Goal: Task Accomplishment & Management: Use online tool/utility

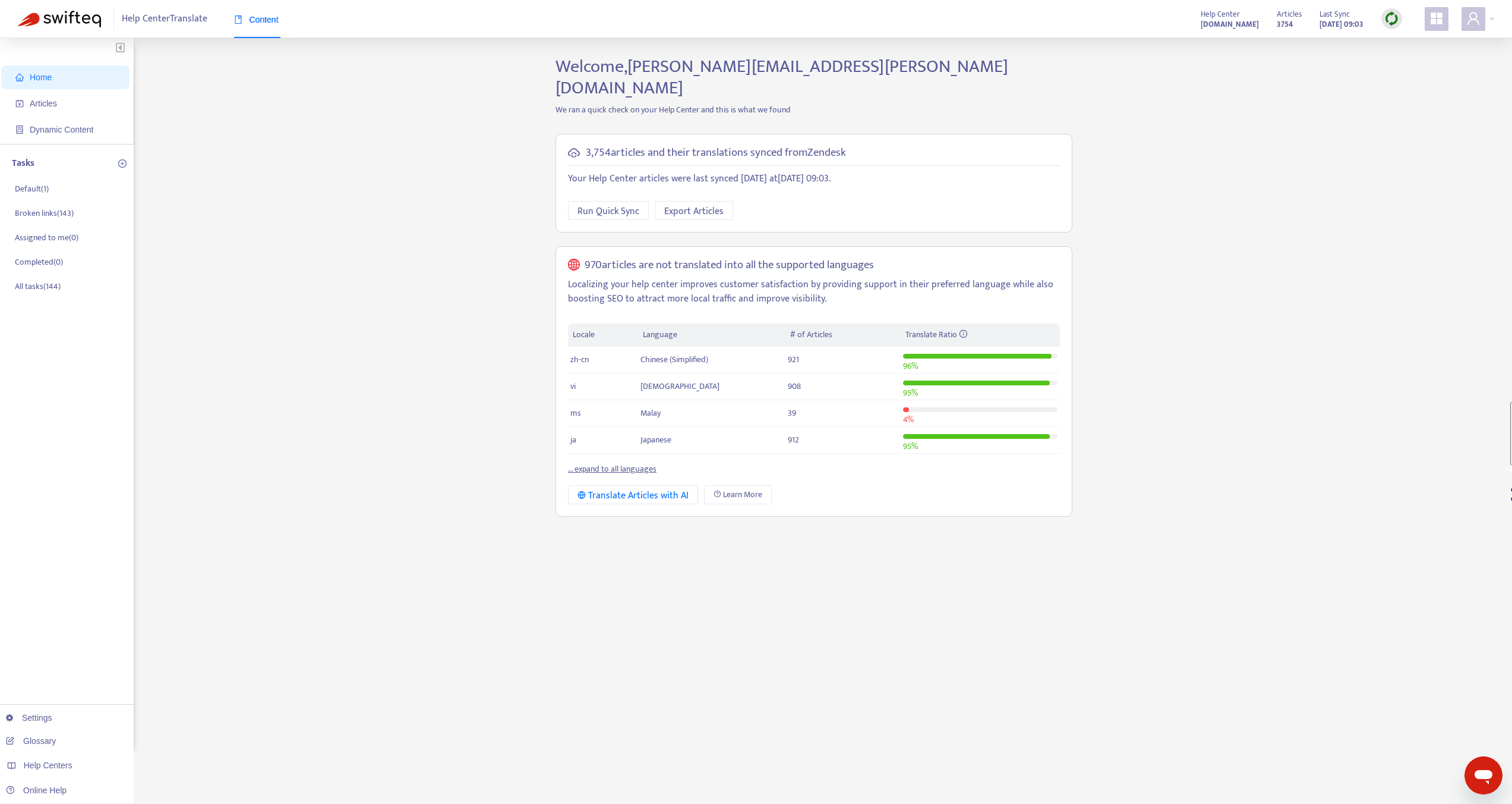
click at [1222, 26] on strong "[DOMAIN_NAME]" at bounding box center [1230, 24] width 58 height 13
click at [1482, 22] on span at bounding box center [1474, 19] width 24 height 24
click at [1415, 139] on span "Help Centers" at bounding box center [1404, 146] width 44 height 14
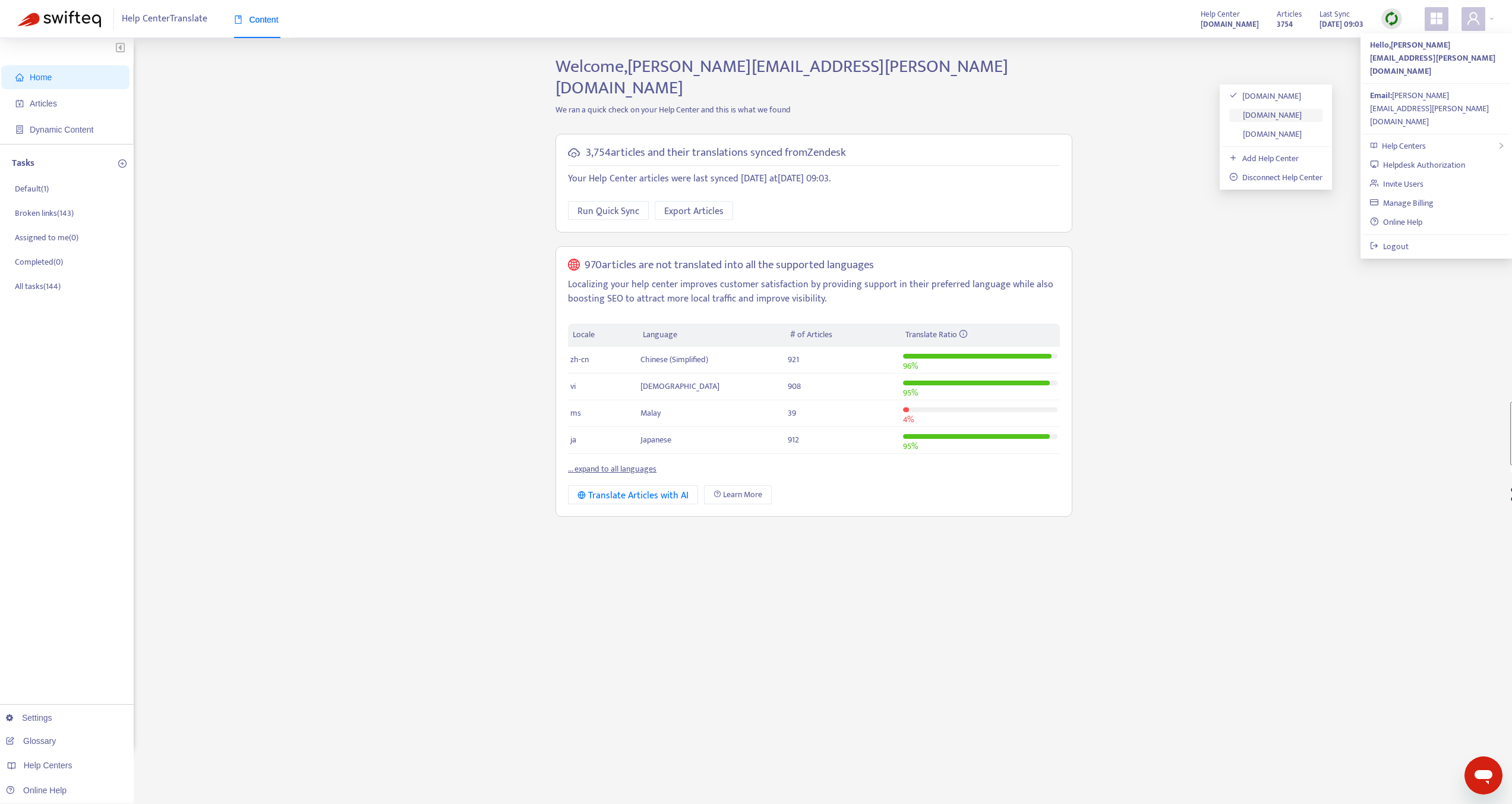
click at [1290, 117] on link "[DOMAIN_NAME]" at bounding box center [1265, 115] width 72 height 14
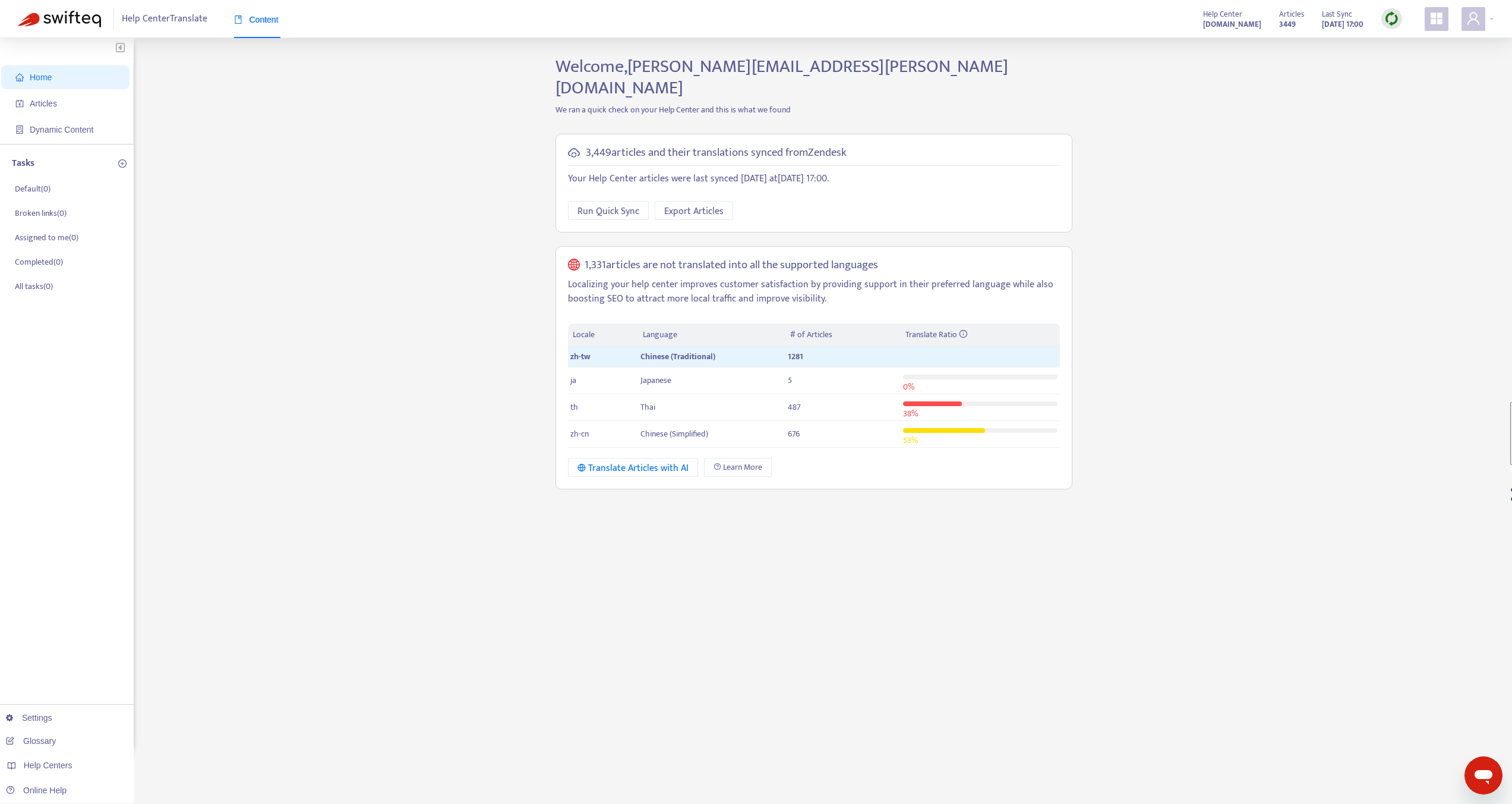
click at [451, 297] on div "Home Articles Dynamic Content Tasks Default ( 0 ) Broken links ( 0 ) Assigned t…" at bounding box center [756, 403] width 1477 height 695
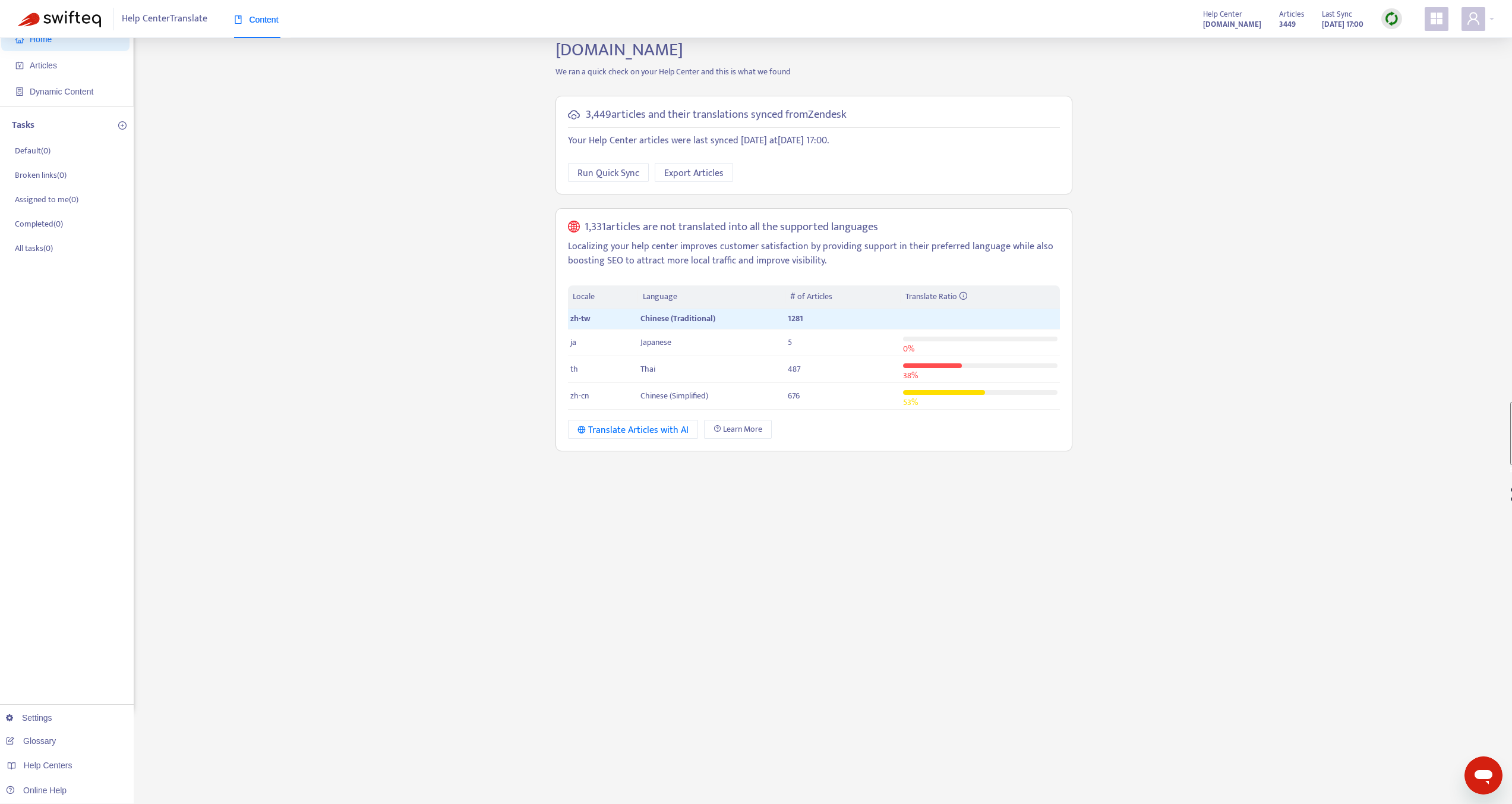
click at [519, 336] on div "Home Articles Dynamic Content Tasks Default ( 0 ) Broken links ( 0 ) Assigned t…" at bounding box center [756, 365] width 1477 height 695
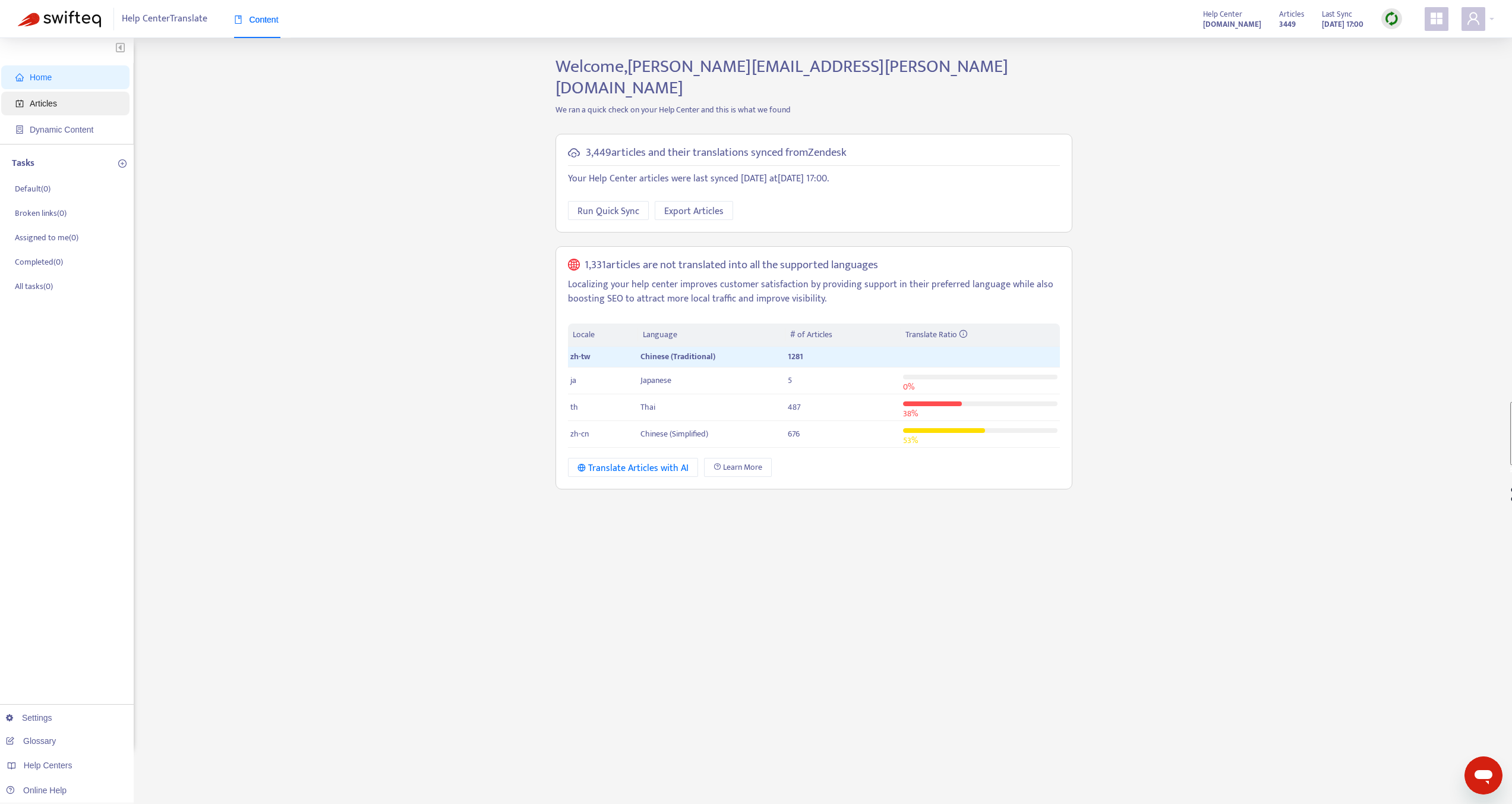
click at [38, 105] on span "Articles" at bounding box center [43, 103] width 27 height 10
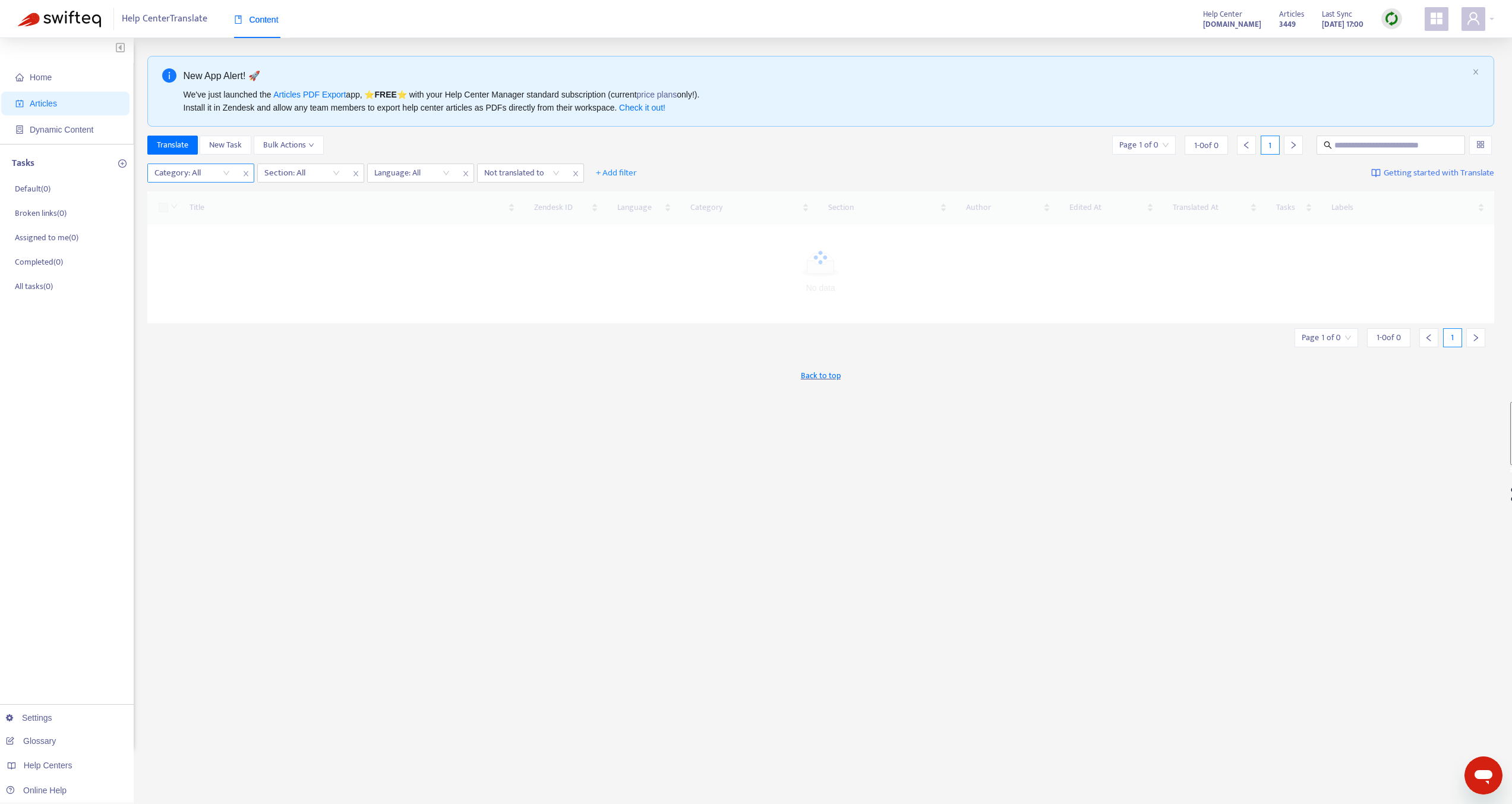
click at [219, 176] on div at bounding box center [186, 172] width 72 height 14
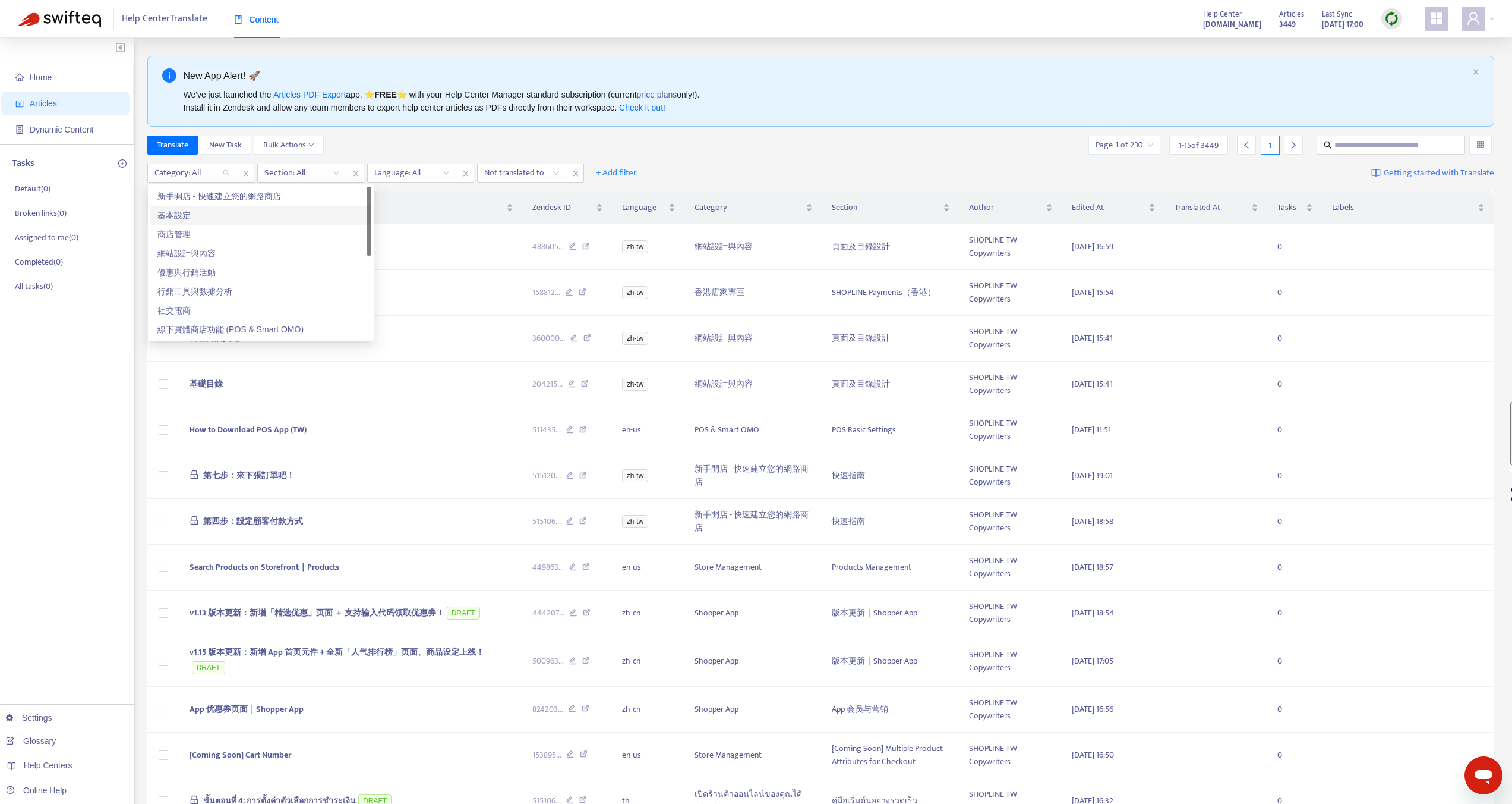
click at [206, 214] on div "基本設定" at bounding box center [261, 215] width 207 height 13
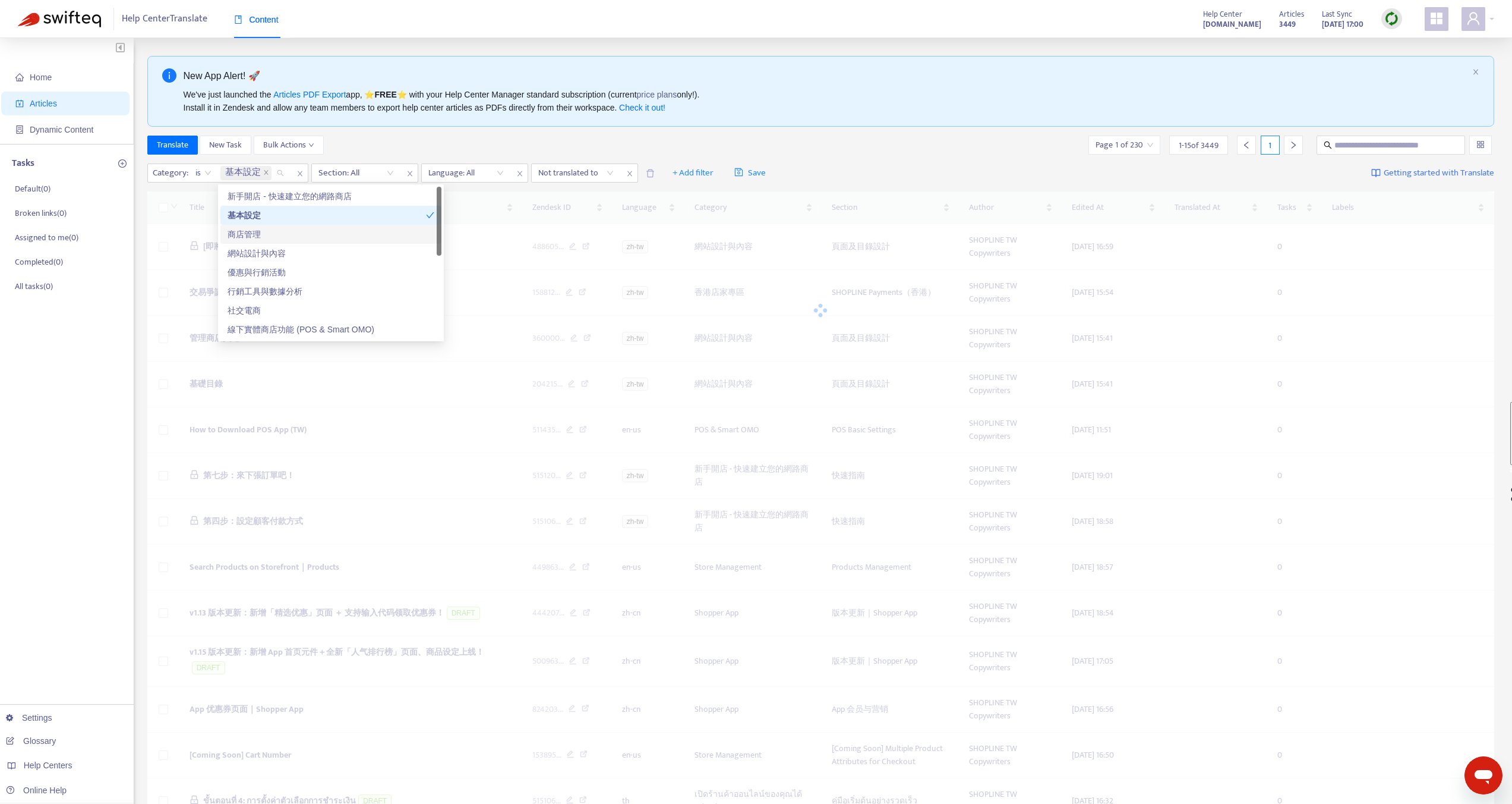
click at [230, 233] on div "商店管理" at bounding box center [331, 234] width 207 height 13
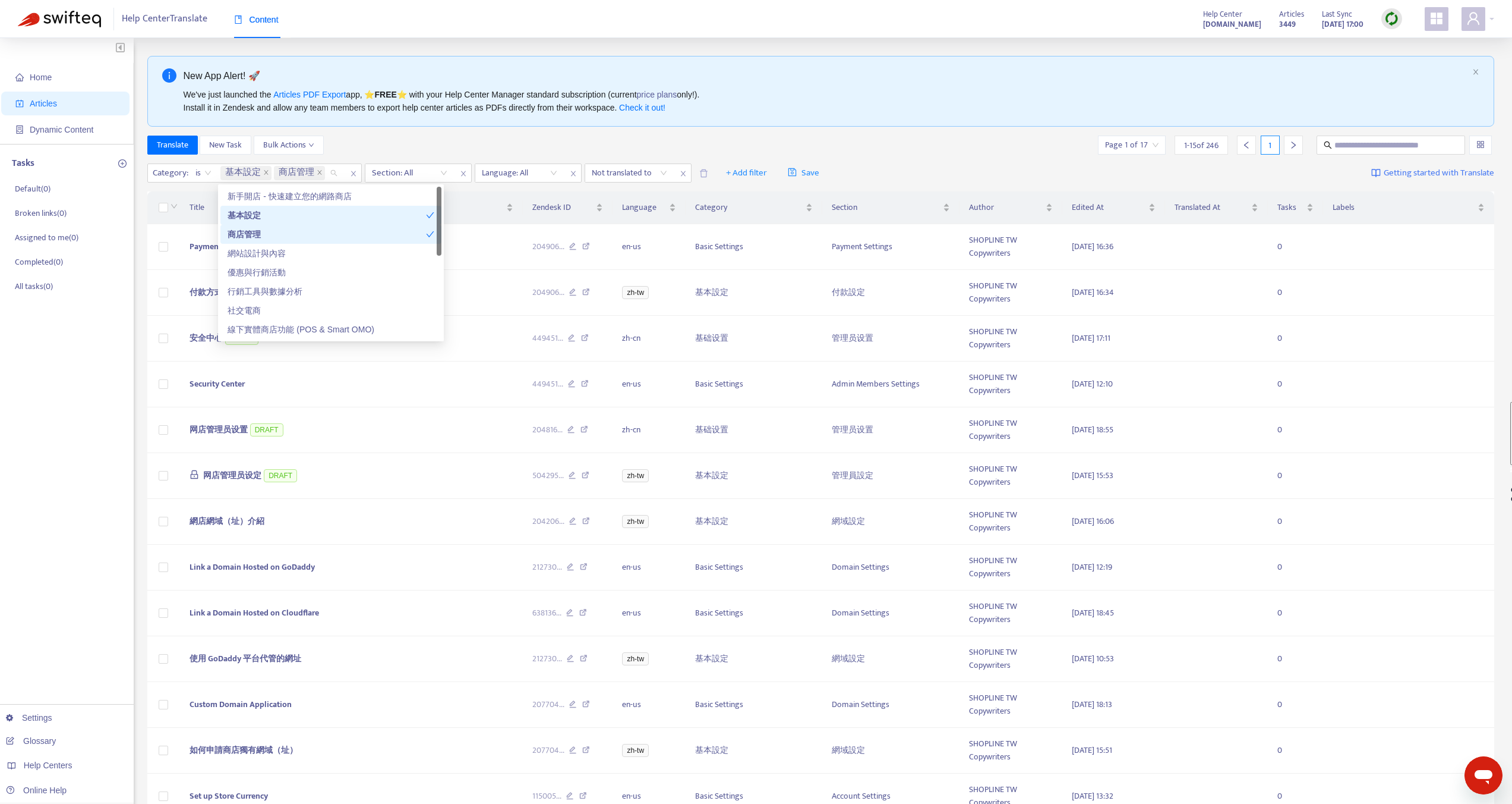
click at [238, 246] on div "網站設計與內容" at bounding box center [330, 253] width 221 height 19
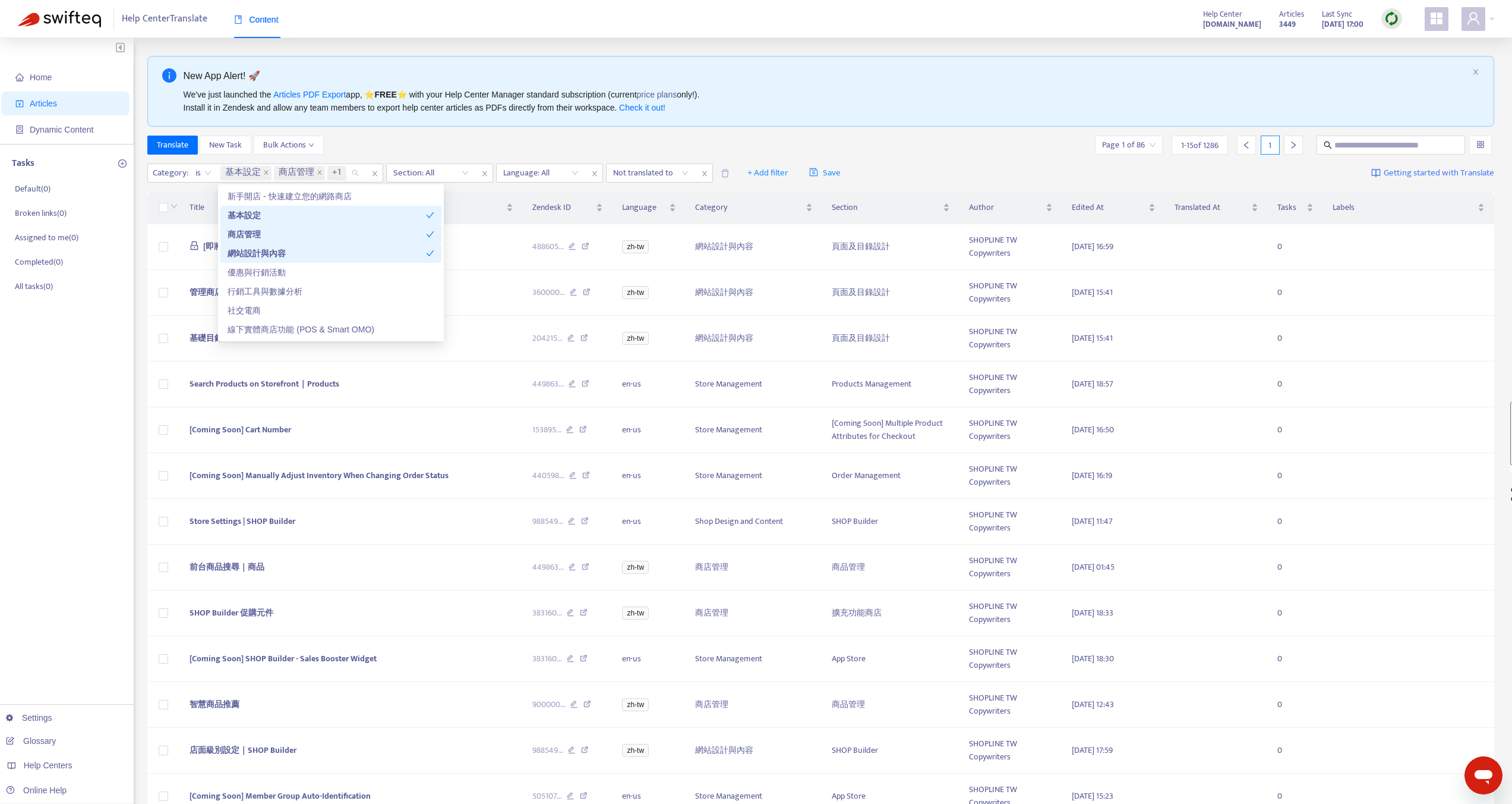
click at [519, 138] on div "Translate New Task Bulk Actions Page 1 of 86 1 - 15 of 1286 1" at bounding box center [821, 145] width 1348 height 19
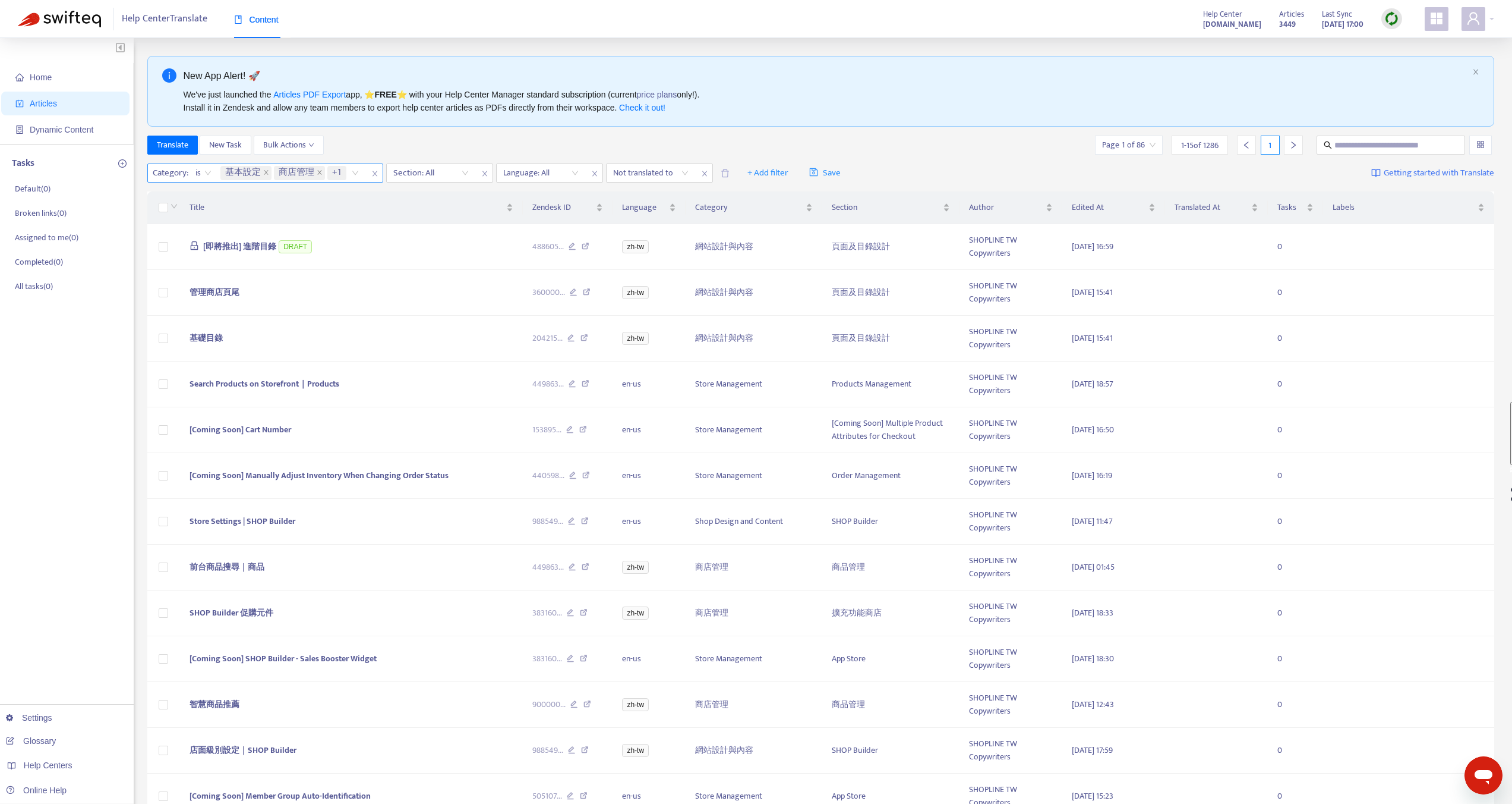
click at [313, 176] on span "商店管理" at bounding box center [296, 172] width 35 height 14
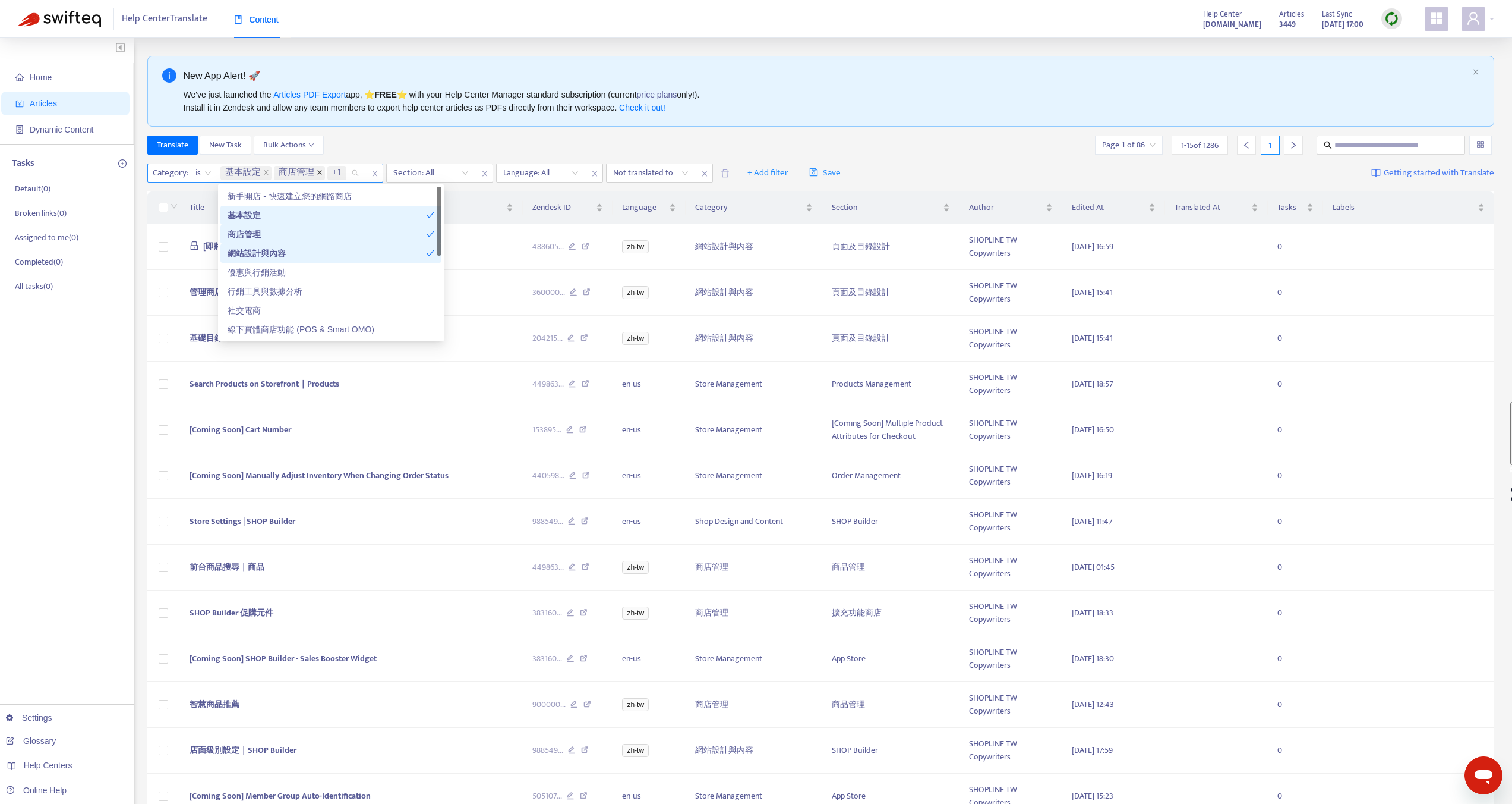
click at [321, 176] on span "close" at bounding box center [320, 173] width 6 height 7
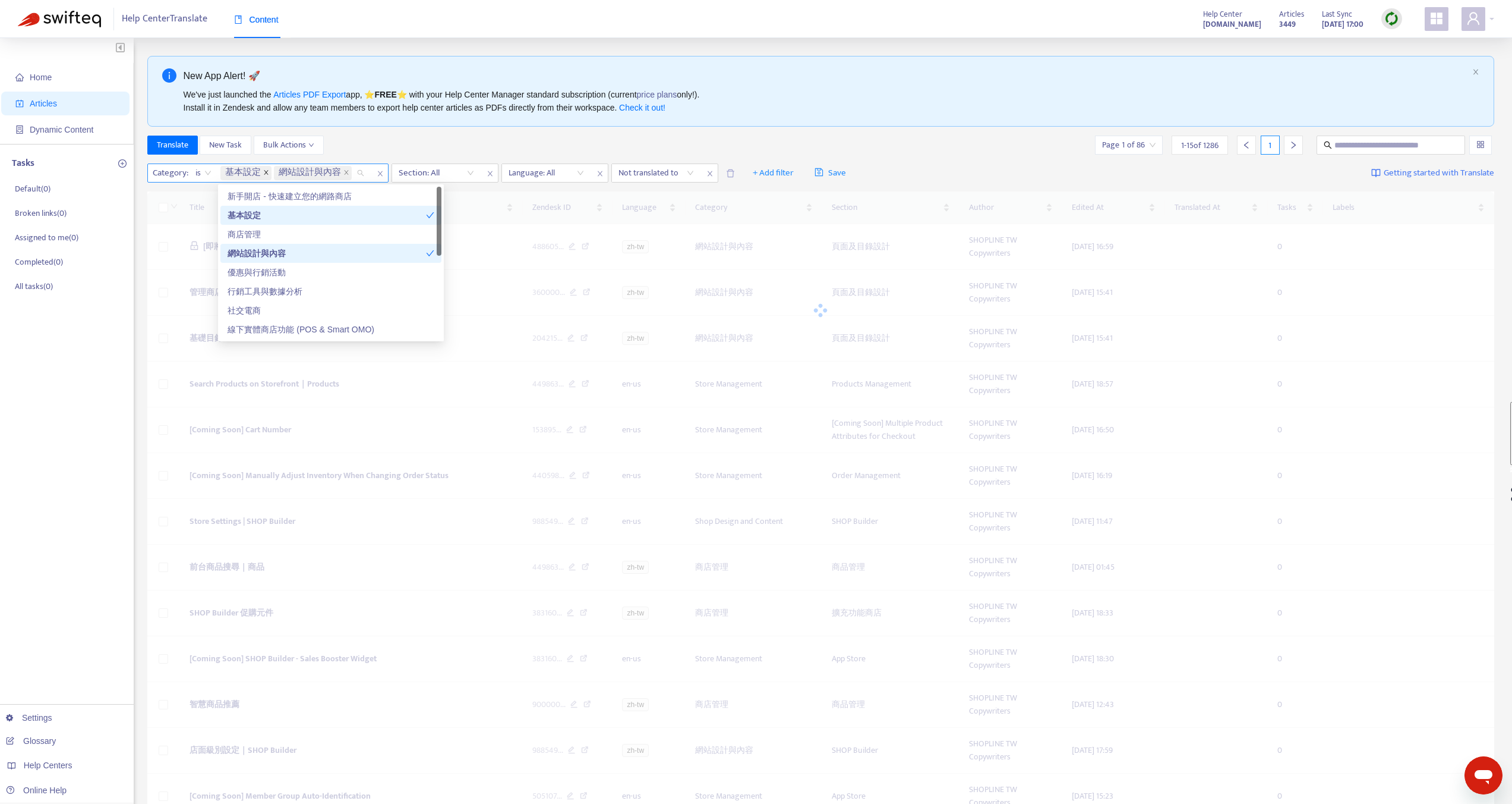
click at [268, 173] on icon "close" at bounding box center [266, 172] width 6 height 6
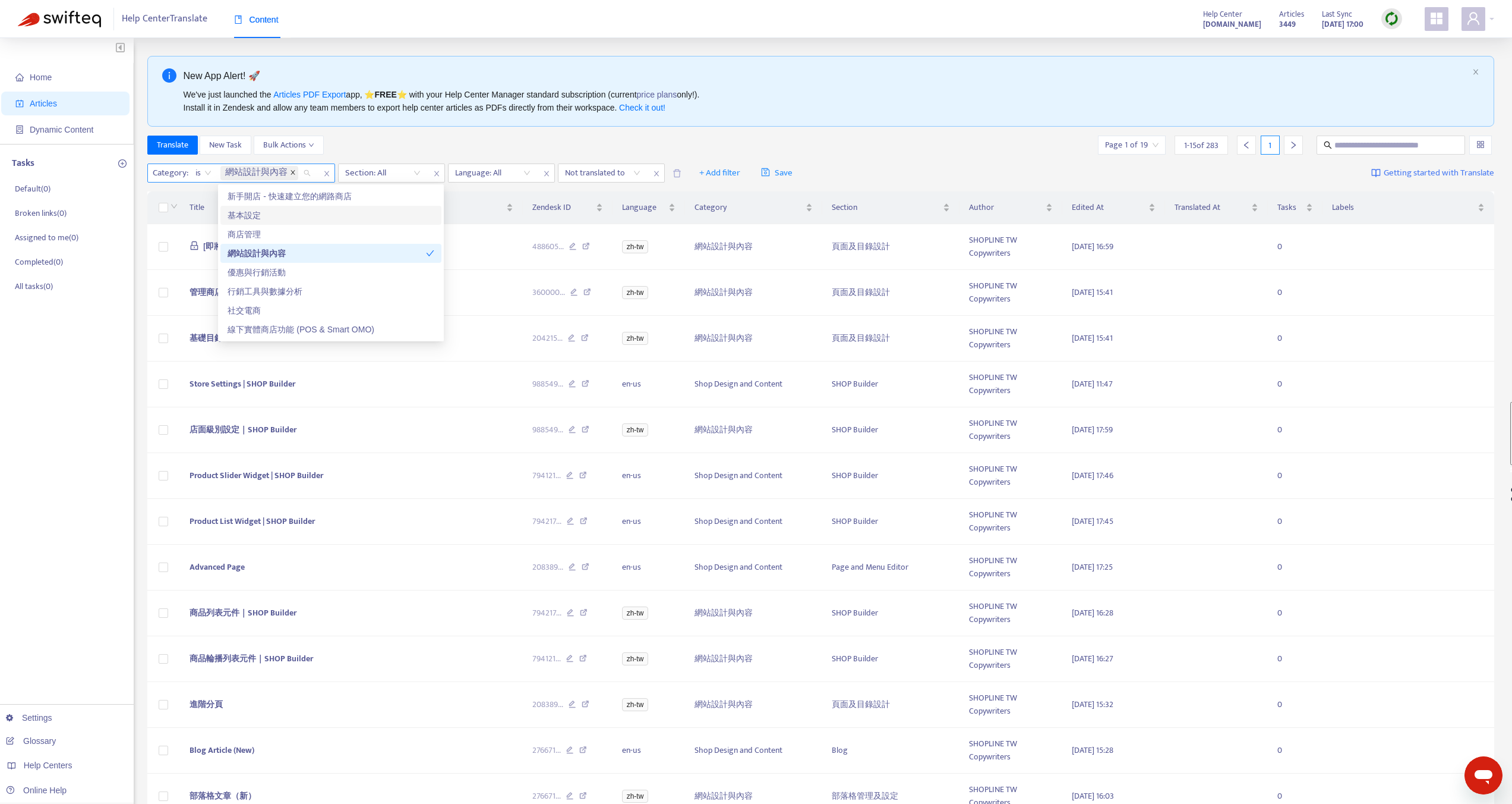
click at [295, 174] on icon "close" at bounding box center [293, 172] width 6 height 6
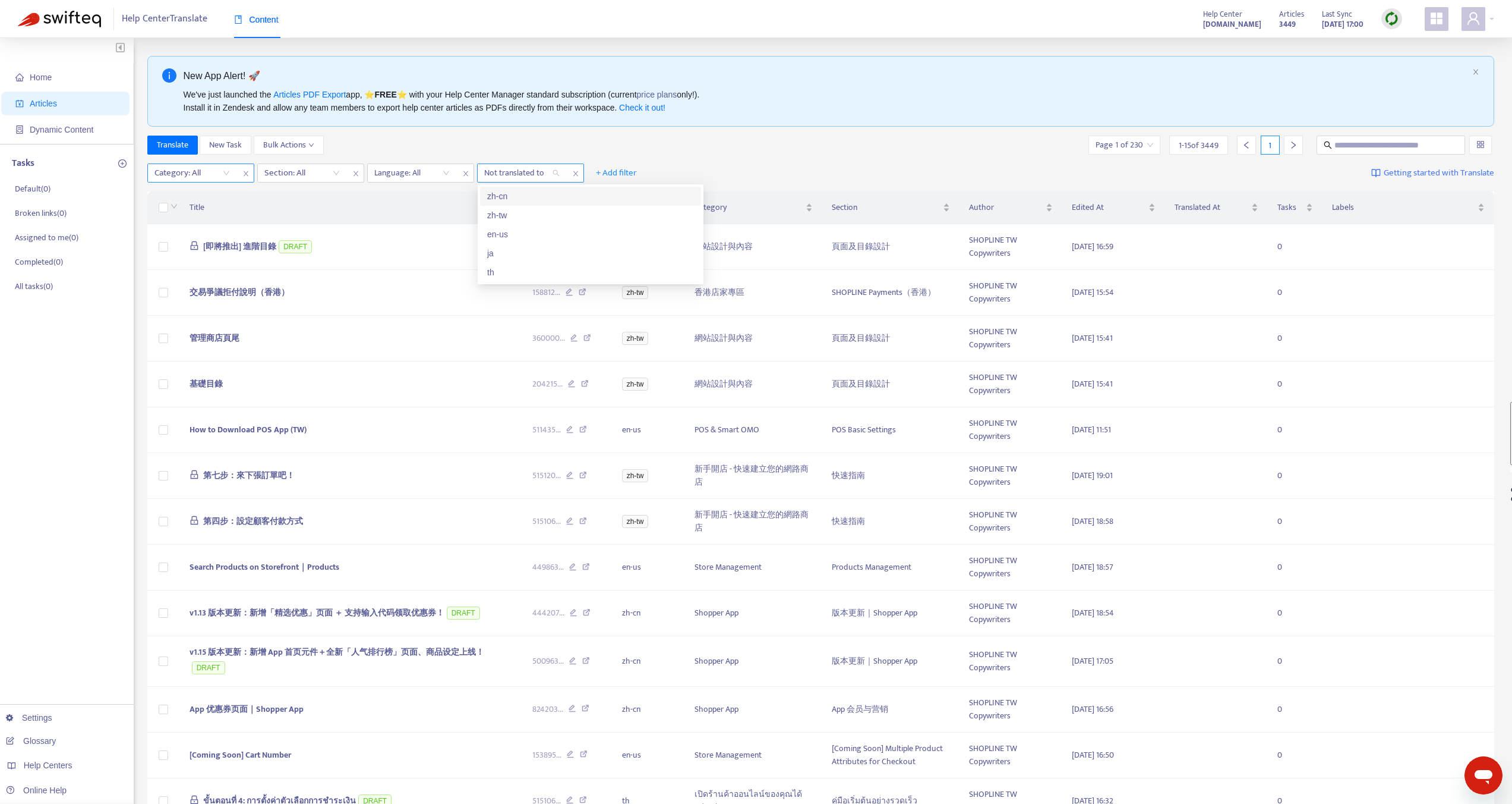
click at [507, 172] on div at bounding box center [516, 172] width 72 height 14
click at [451, 175] on div "Language: All" at bounding box center [412, 173] width 89 height 18
click at [223, 171] on div "Category: All" at bounding box center [192, 173] width 89 height 18
click at [222, 172] on div "Category: All" at bounding box center [192, 173] width 89 height 18
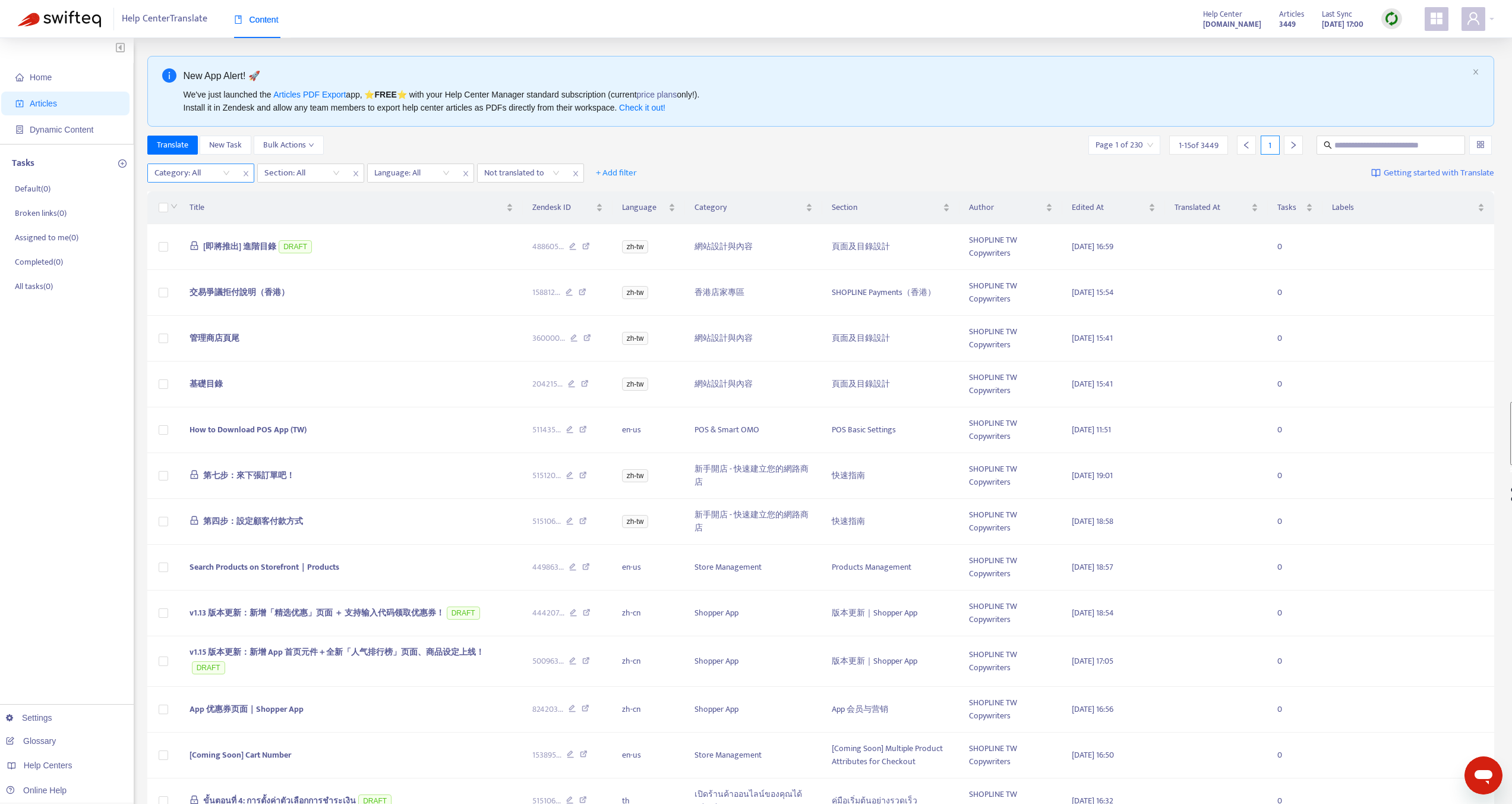
click at [222, 172] on div "Category: All" at bounding box center [192, 173] width 89 height 18
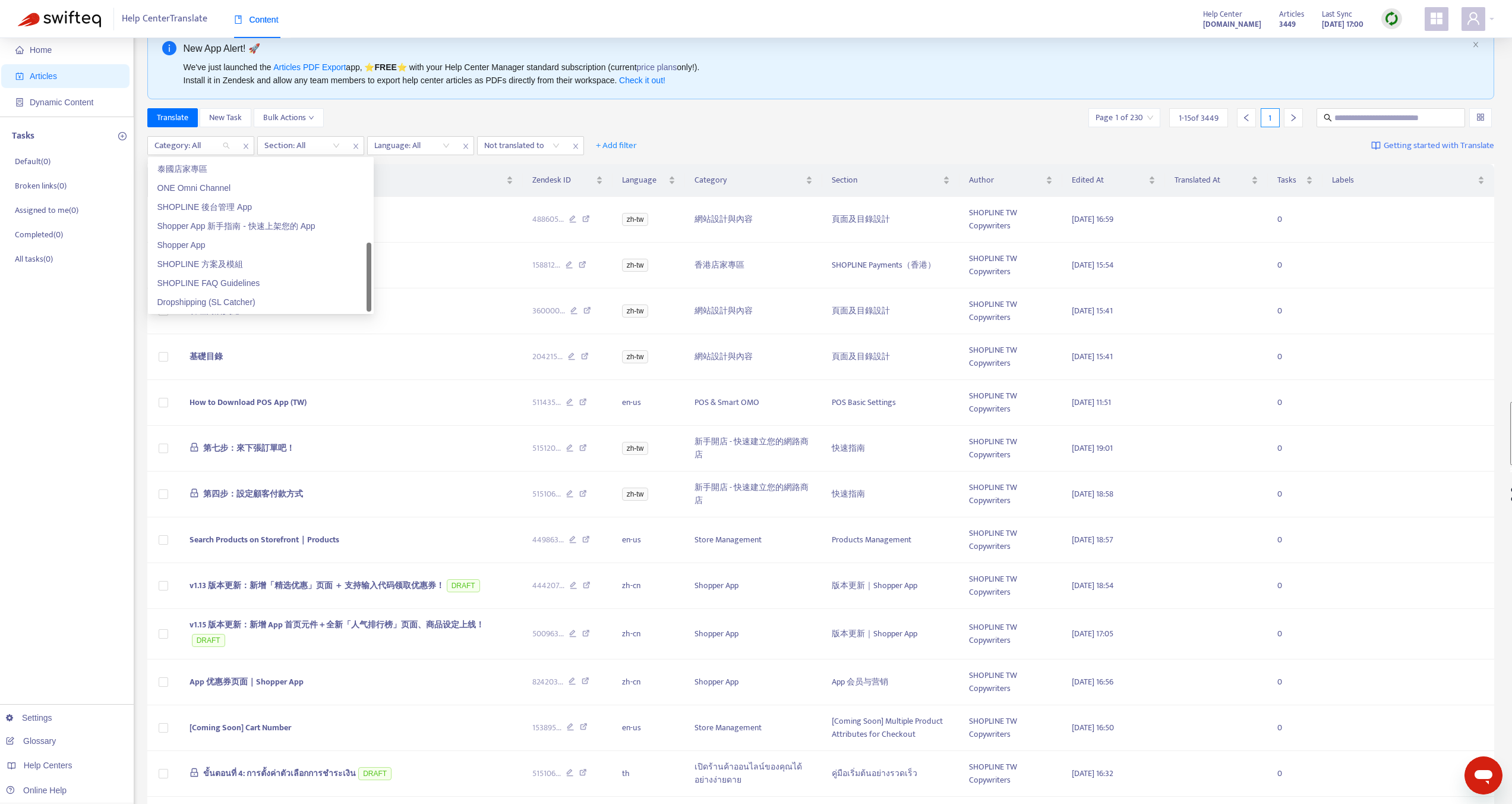
scroll to position [40, 0]
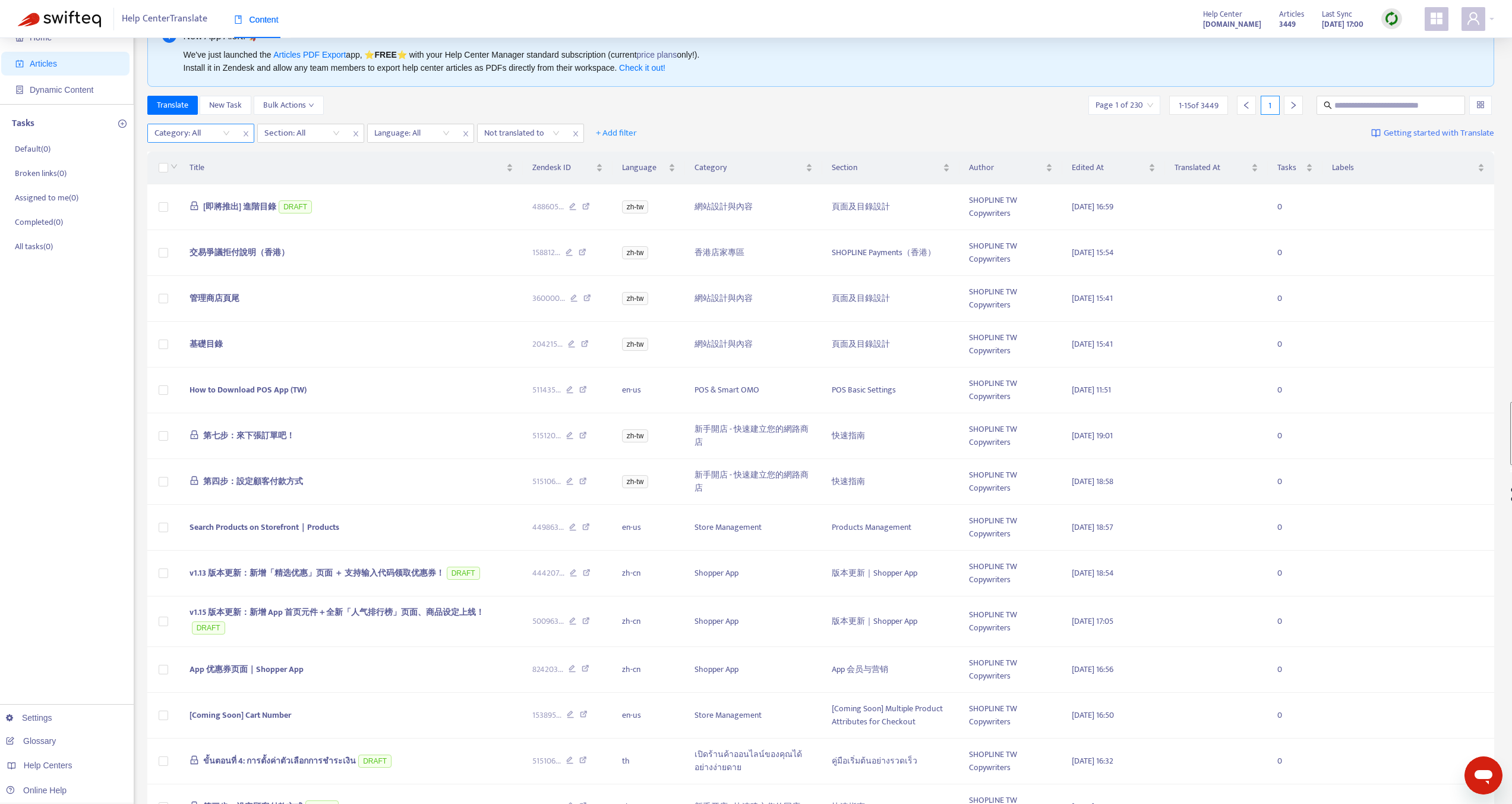
click at [222, 132] on div "Category: All" at bounding box center [192, 133] width 89 height 18
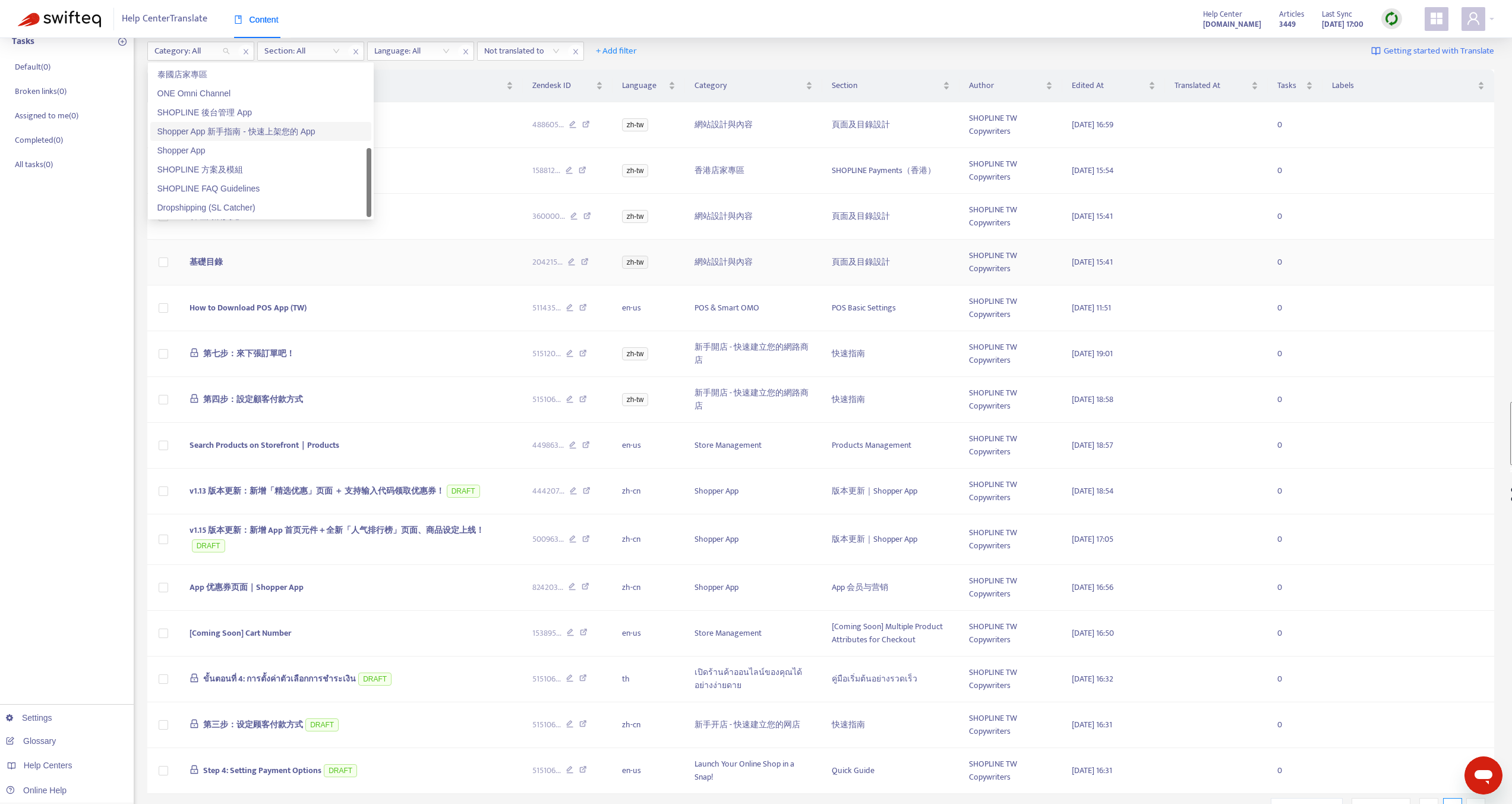
scroll to position [178, 0]
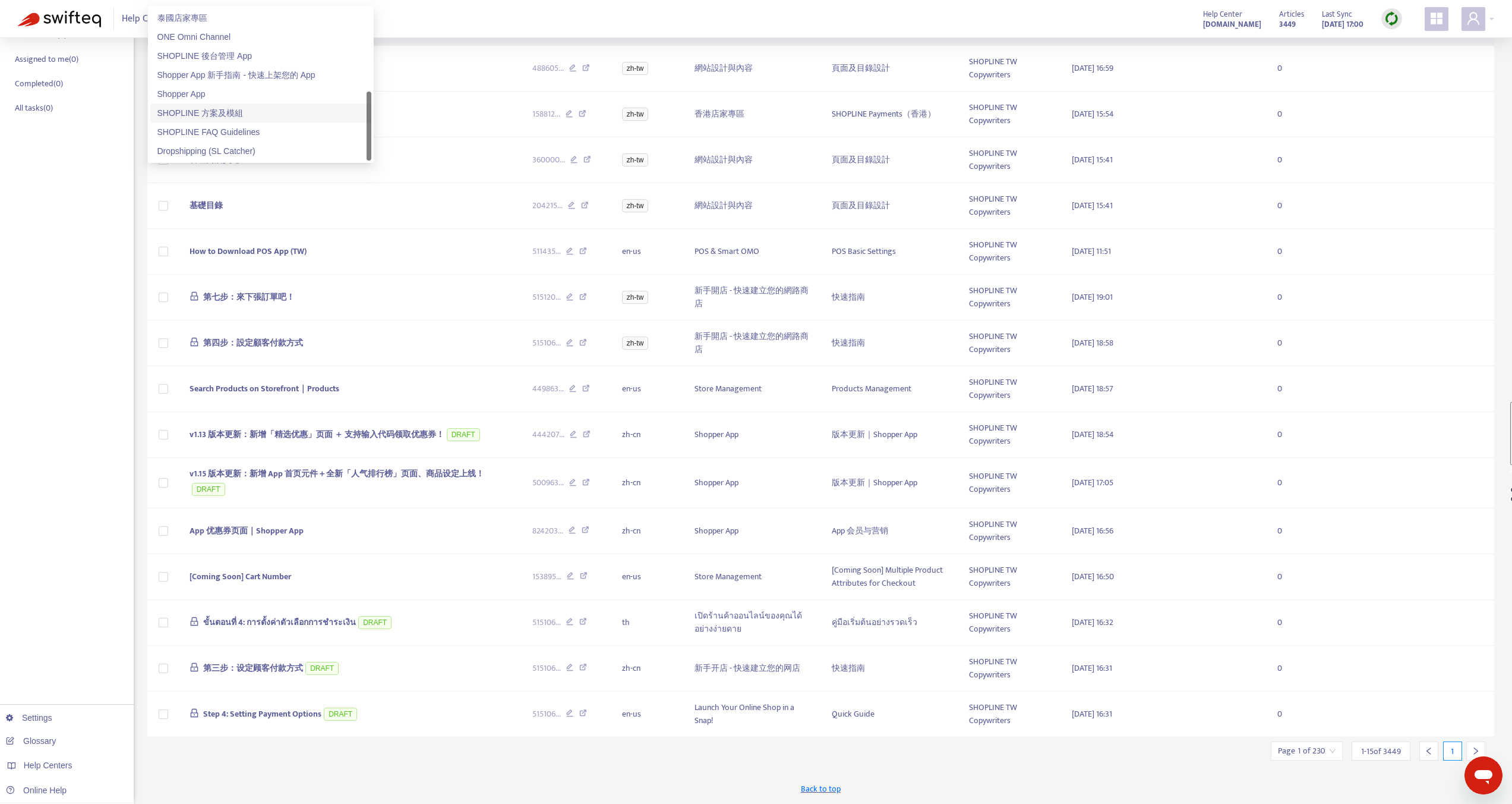
click at [230, 114] on div "SHOPLINE 方案及模組" at bounding box center [261, 113] width 207 height 13
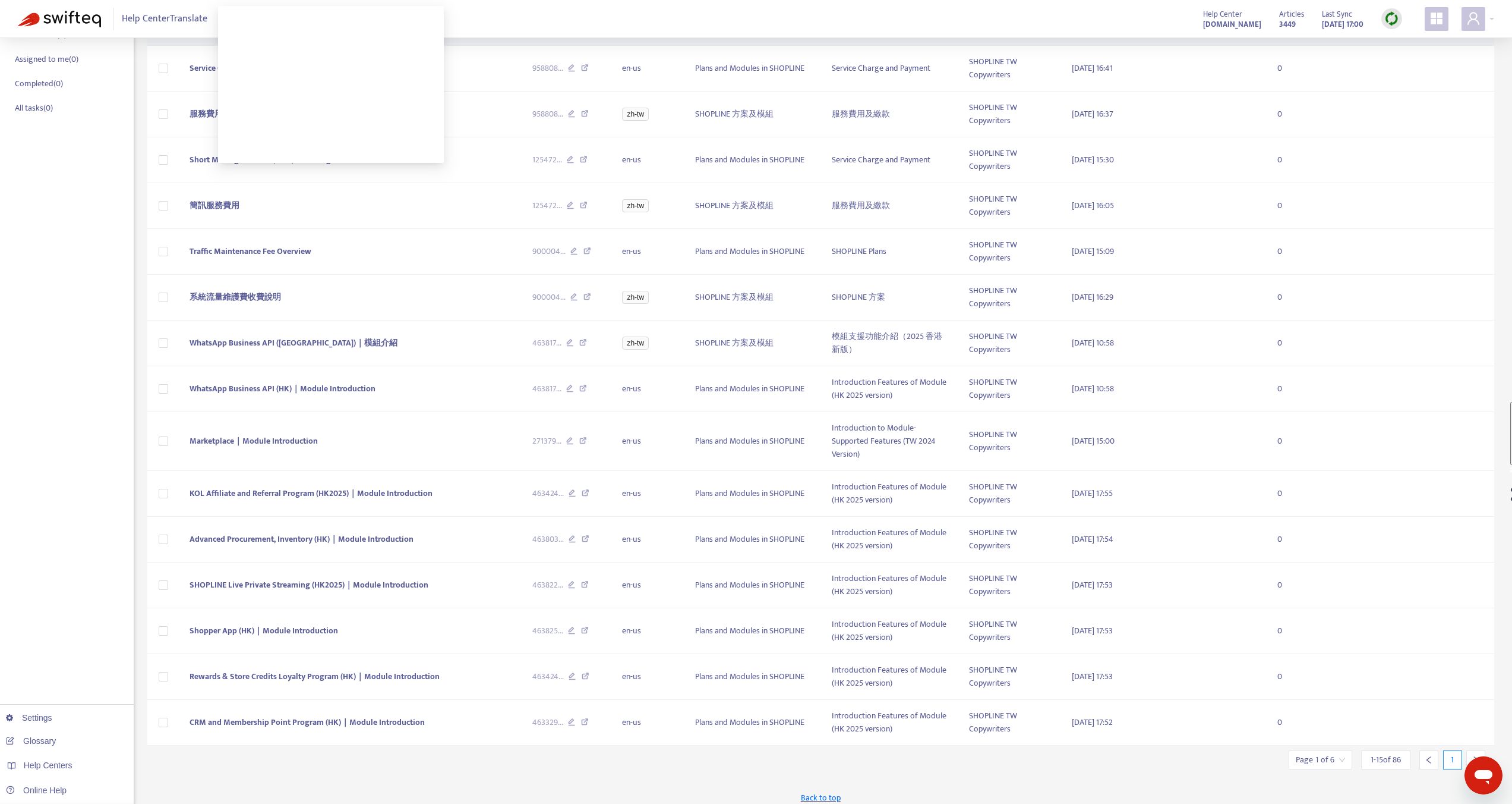
scroll to position [168, 0]
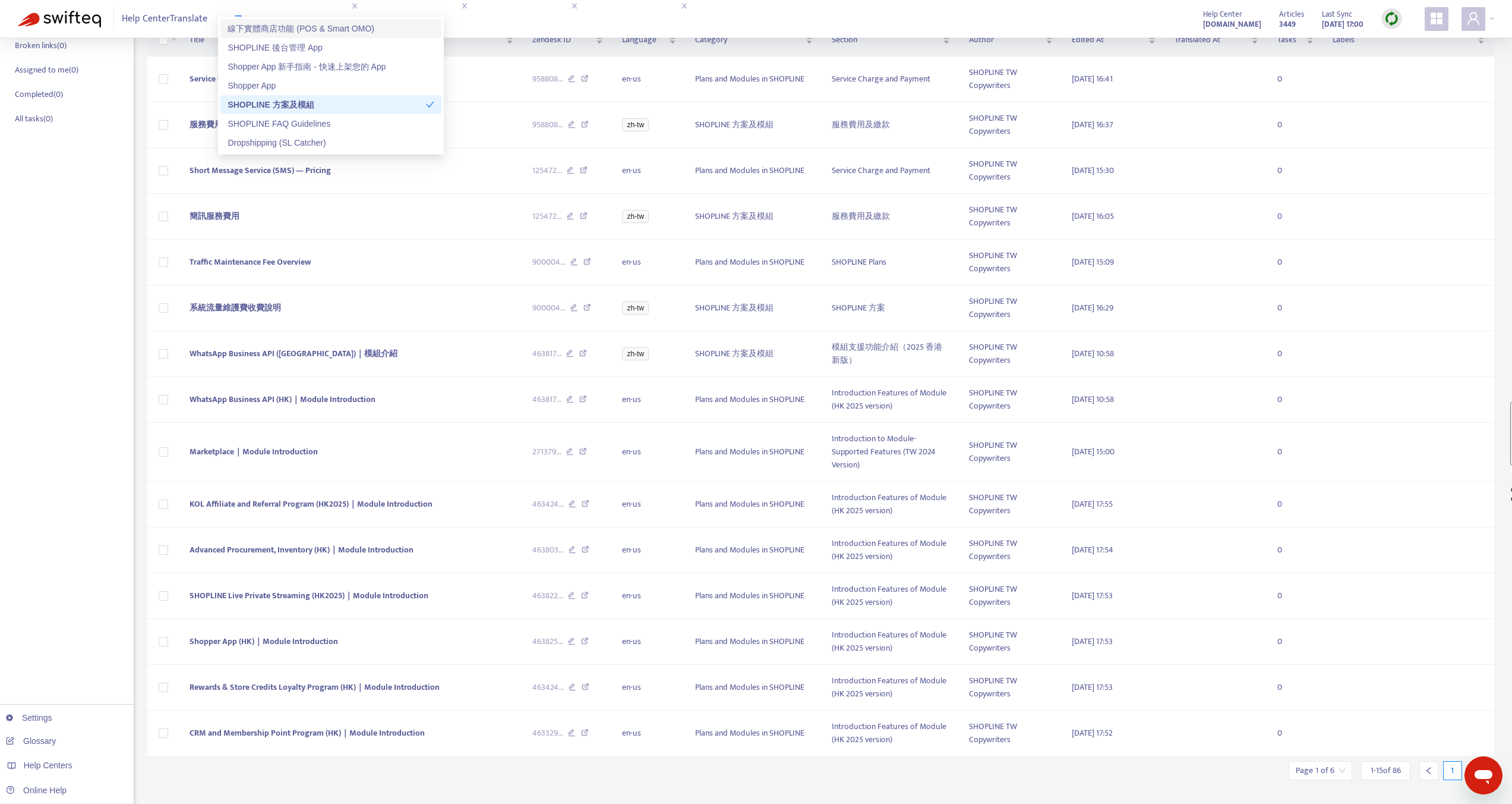
type input "***"
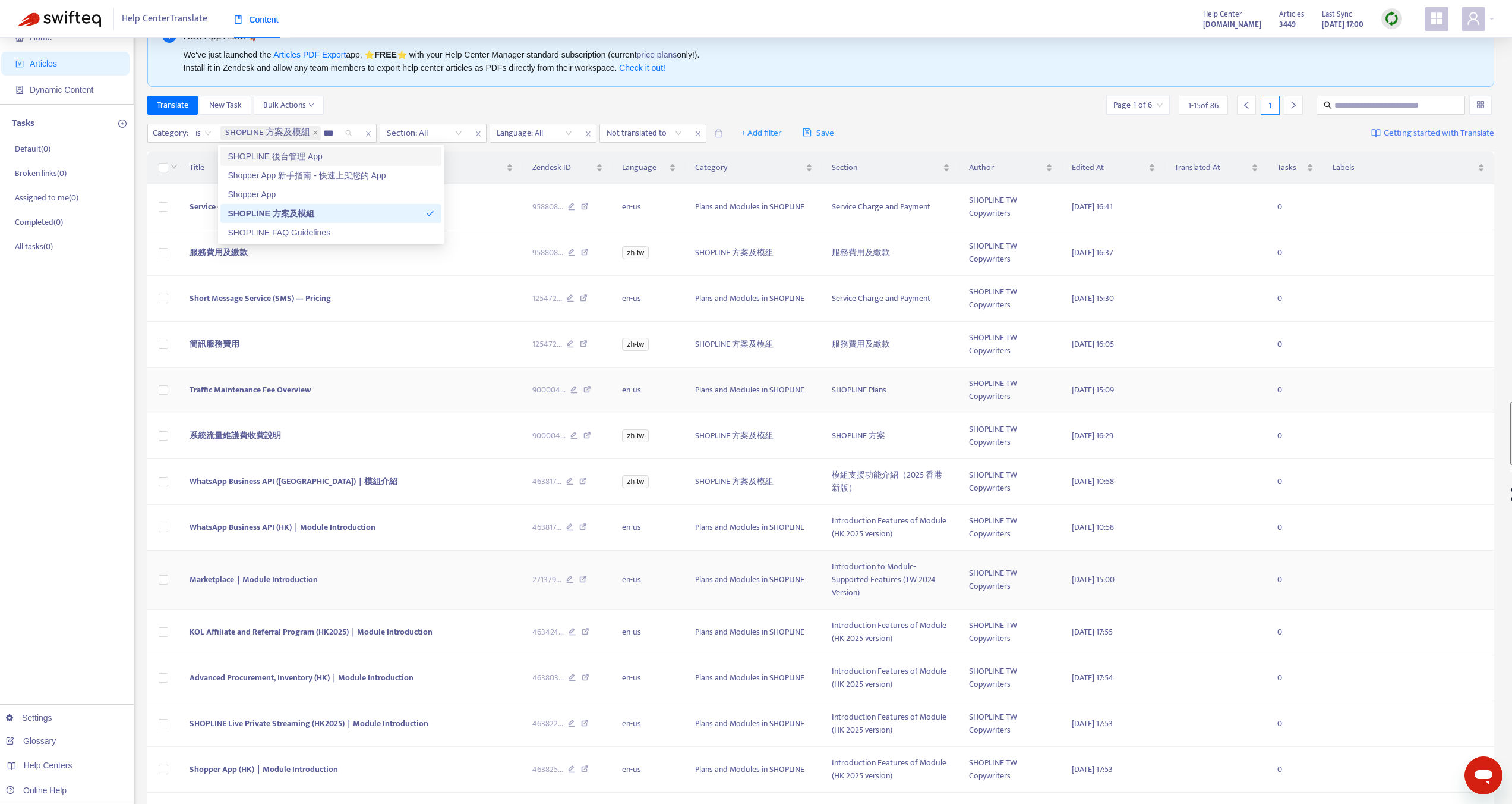
scroll to position [0, 0]
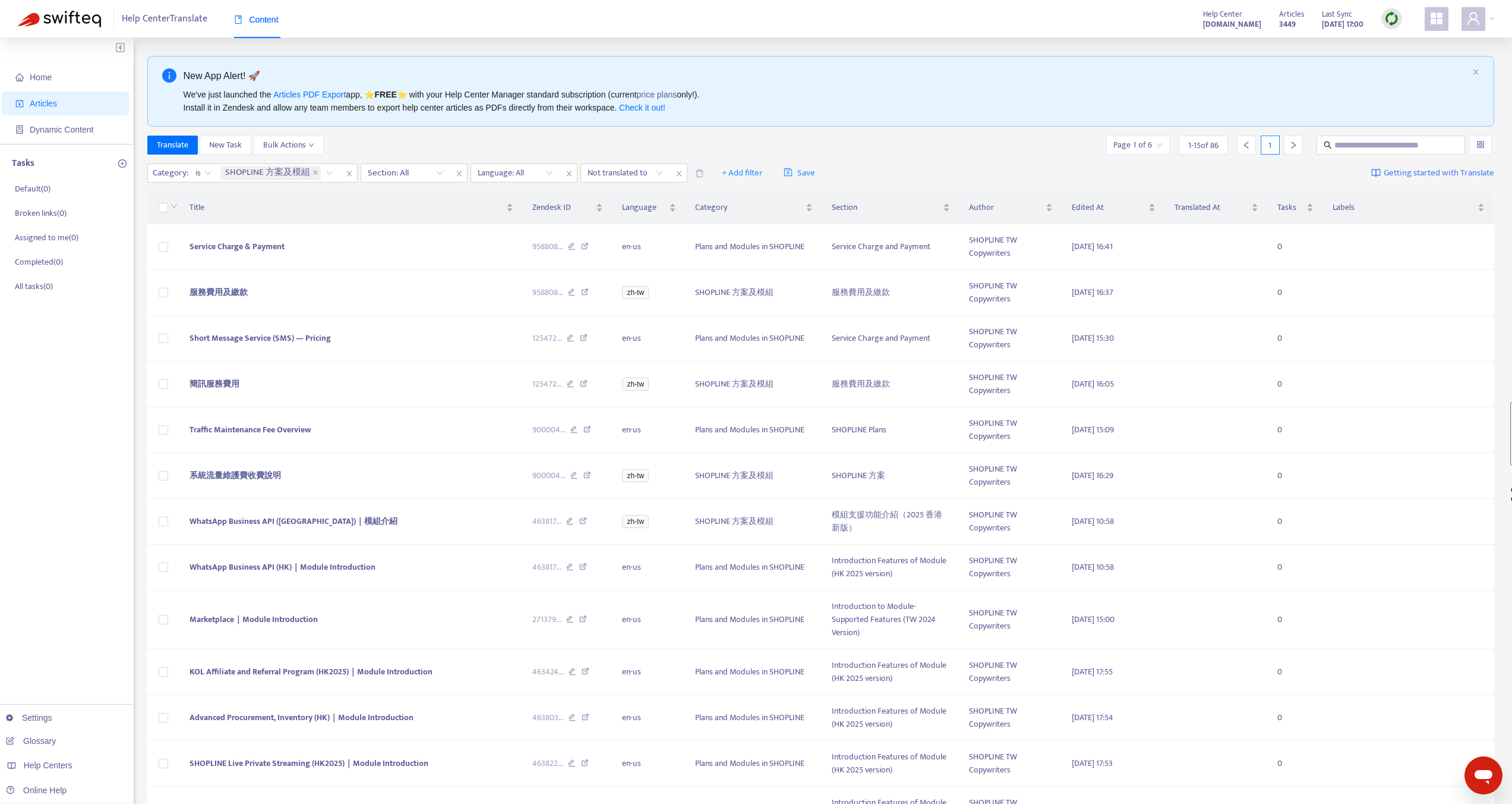
click at [468, 140] on div "Translate New Task Bulk Actions Page 1 of 6 1 - 15 of 86 1" at bounding box center [821, 145] width 1348 height 19
click at [309, 174] on span "SHOPLINE 方案及模組" at bounding box center [270, 172] width 100 height 14
click at [309, 174] on span "SHOPLINE 方案及模組" at bounding box center [267, 172] width 85 height 14
click at [310, 174] on span "SHOPLINE 方案及模組" at bounding box center [270, 172] width 100 height 14
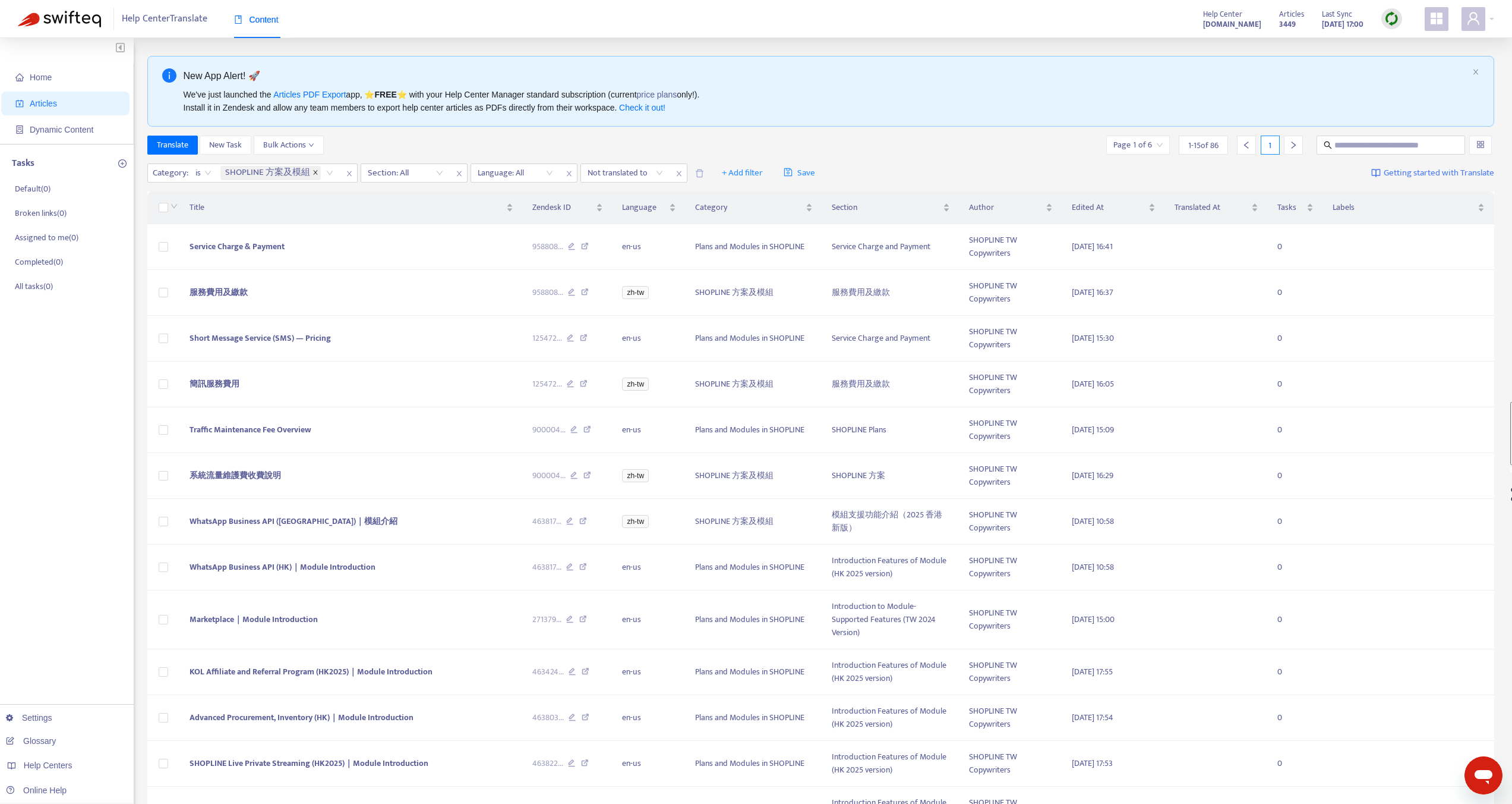
click at [312, 174] on icon "close" at bounding box center [315, 172] width 6 height 6
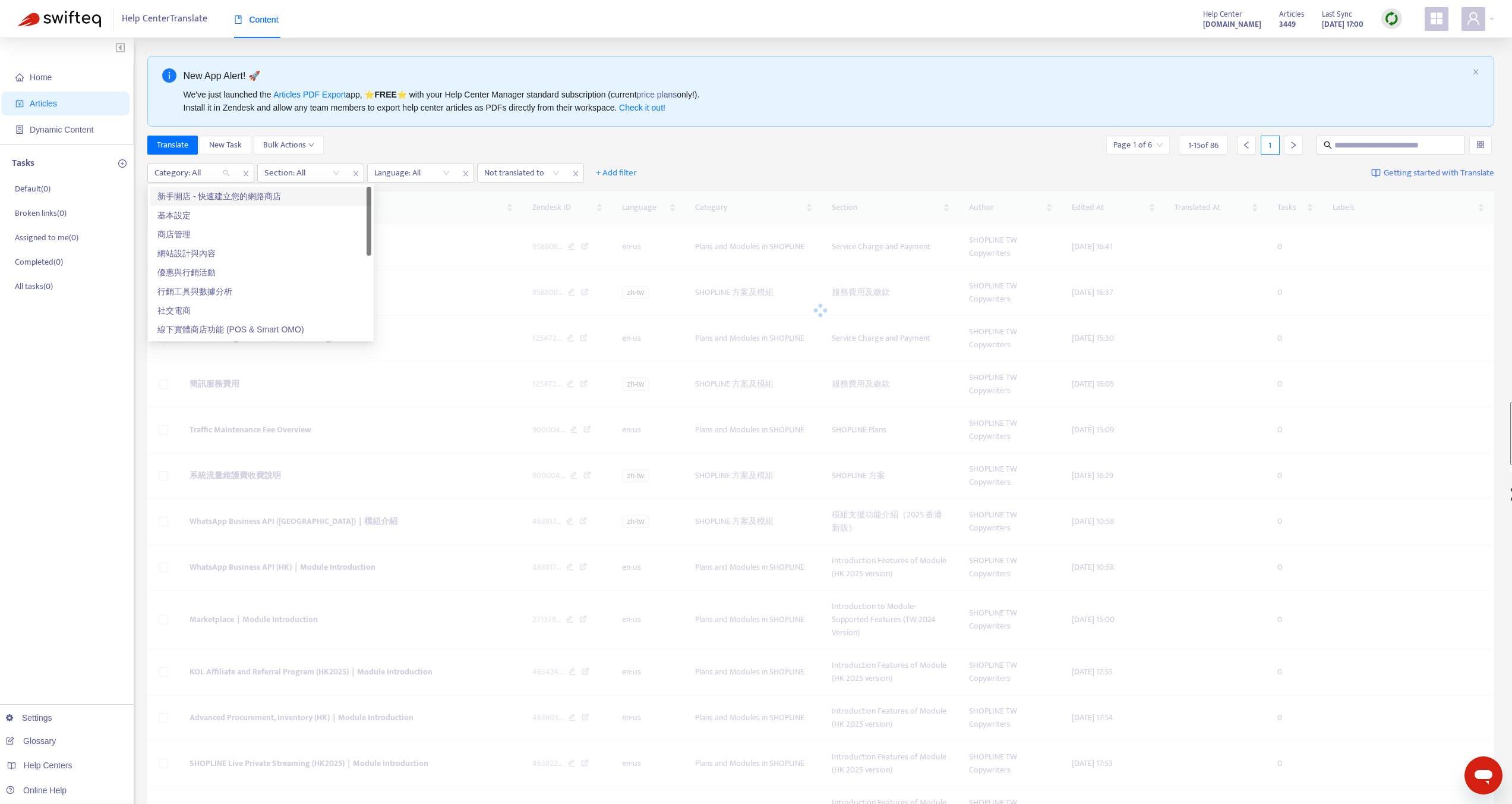
click at [220, 176] on div at bounding box center [186, 172] width 72 height 14
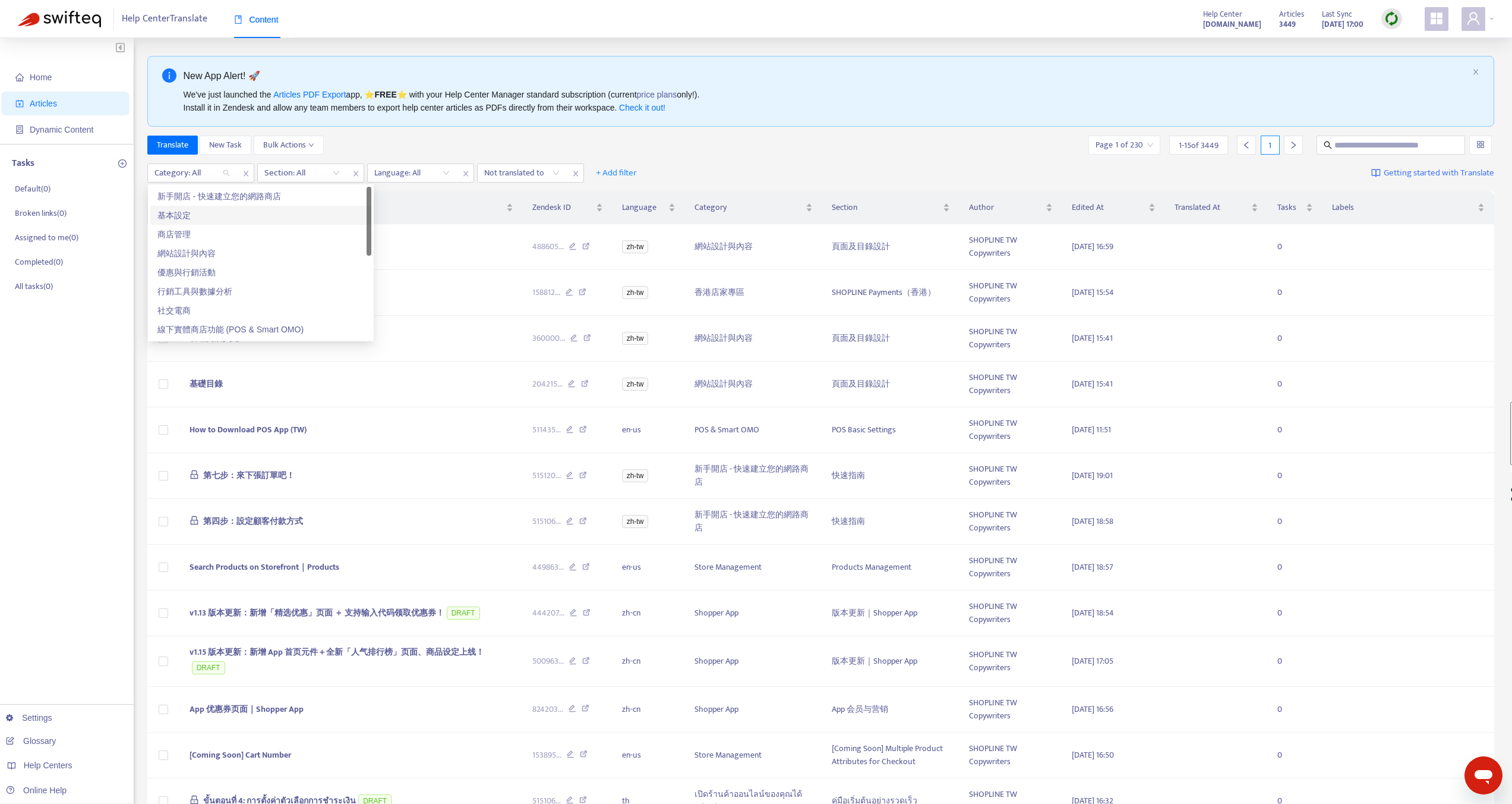
click at [175, 219] on div "基本設定" at bounding box center [261, 215] width 207 height 13
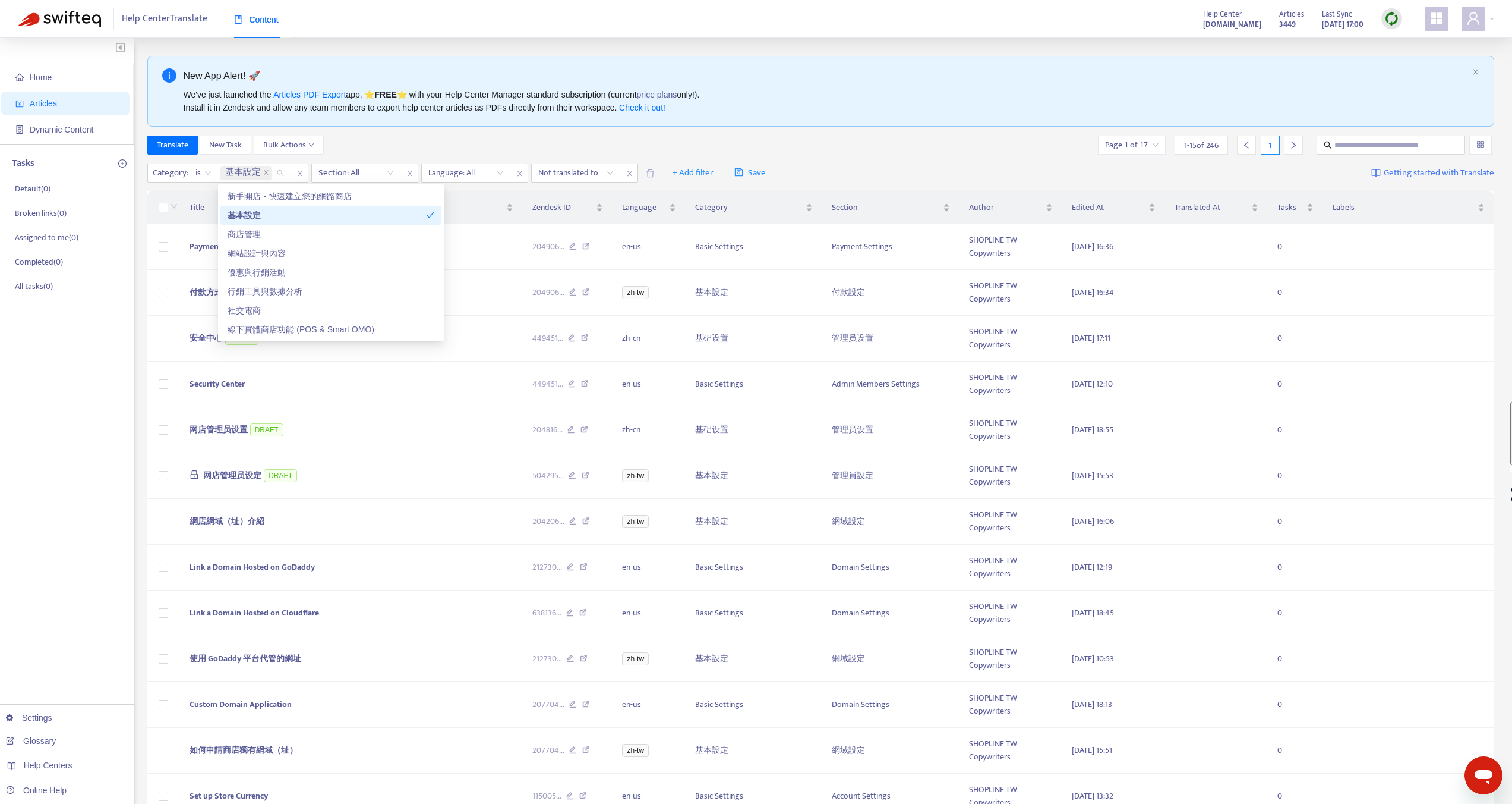
click at [233, 223] on div "基本設定" at bounding box center [330, 215] width 221 height 19
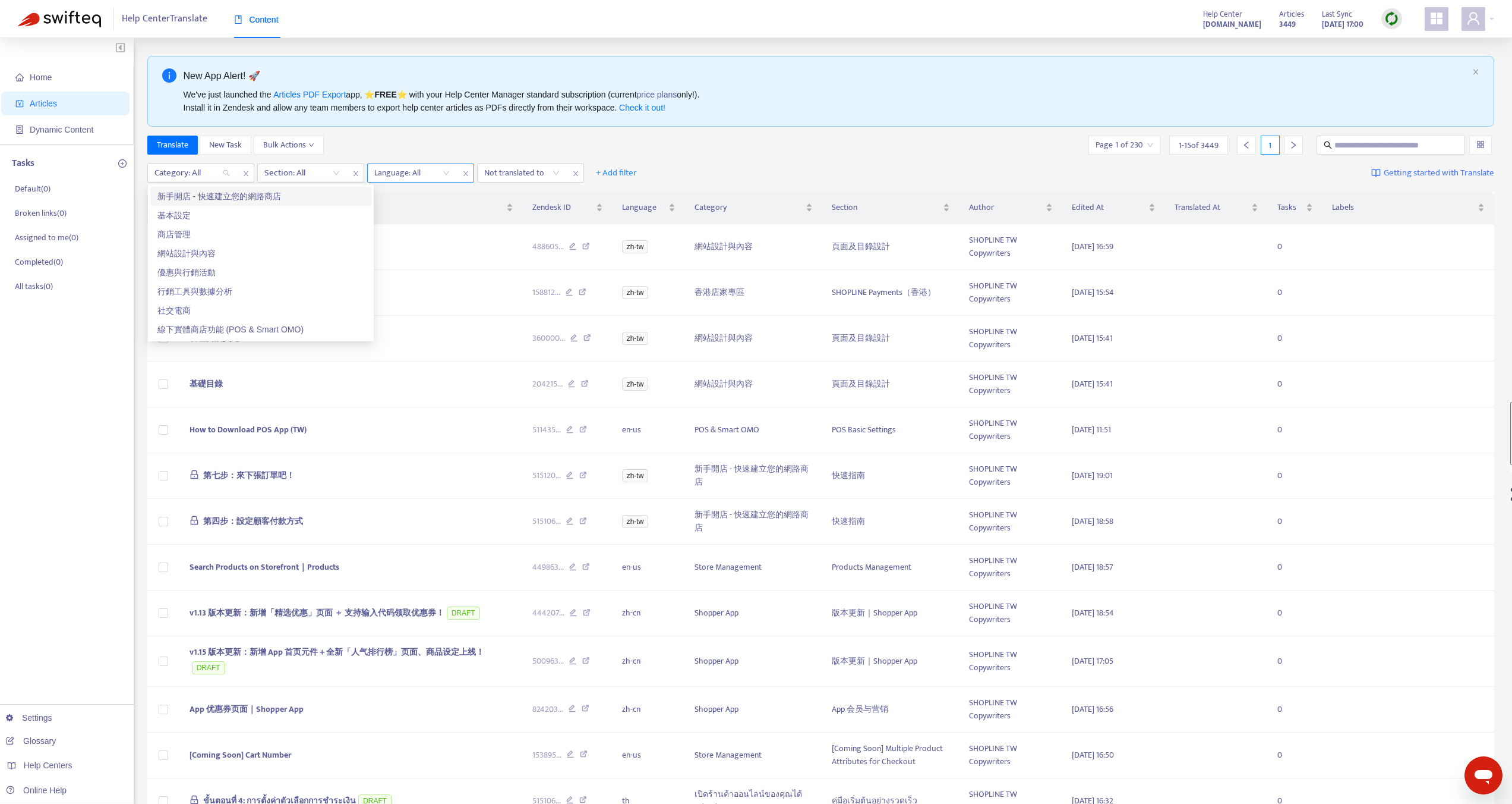
click at [437, 170] on div at bounding box center [406, 172] width 72 height 14
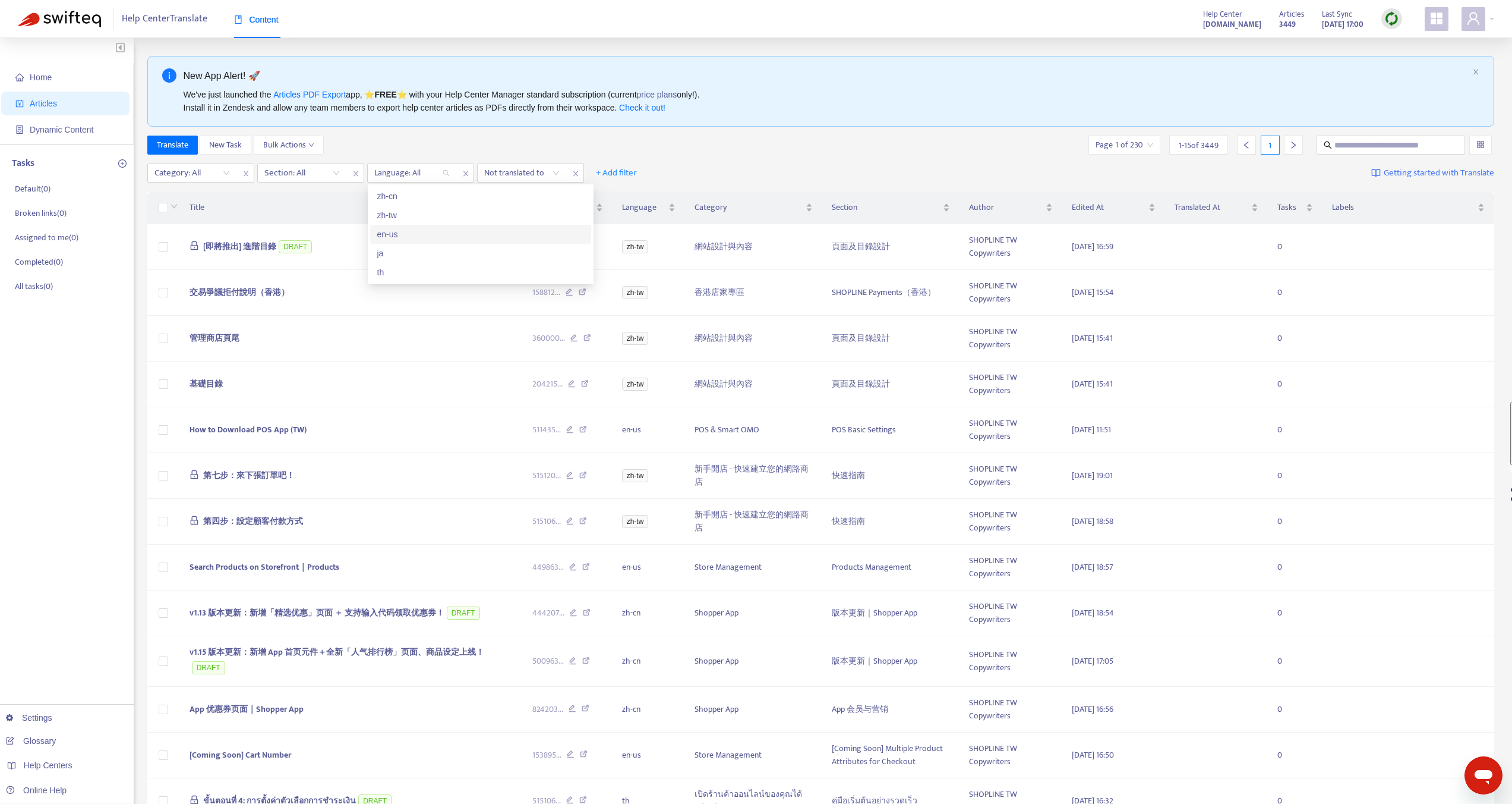
click at [383, 234] on div "en-us" at bounding box center [481, 234] width 207 height 13
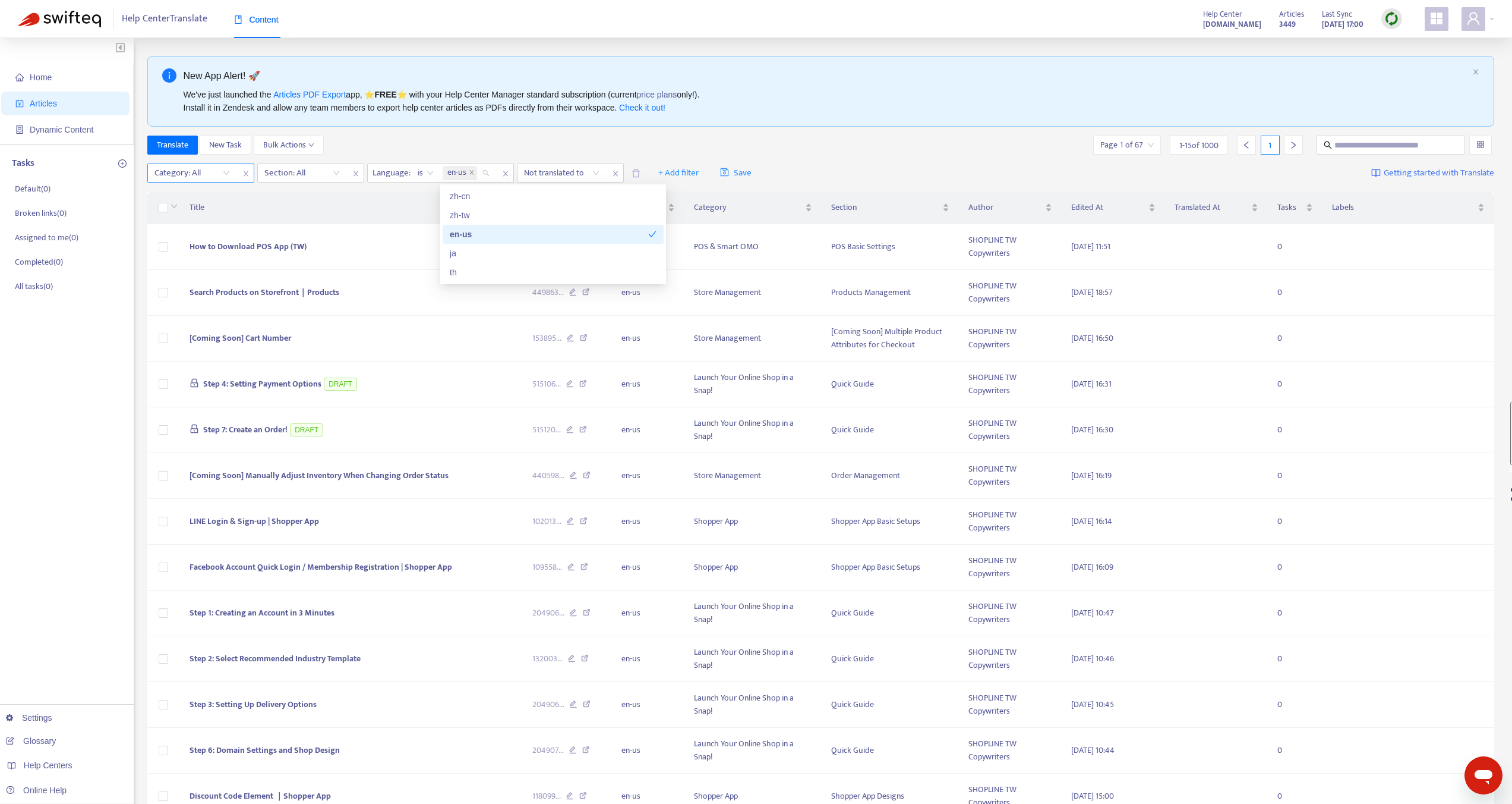
click at [211, 175] on div at bounding box center [186, 172] width 72 height 14
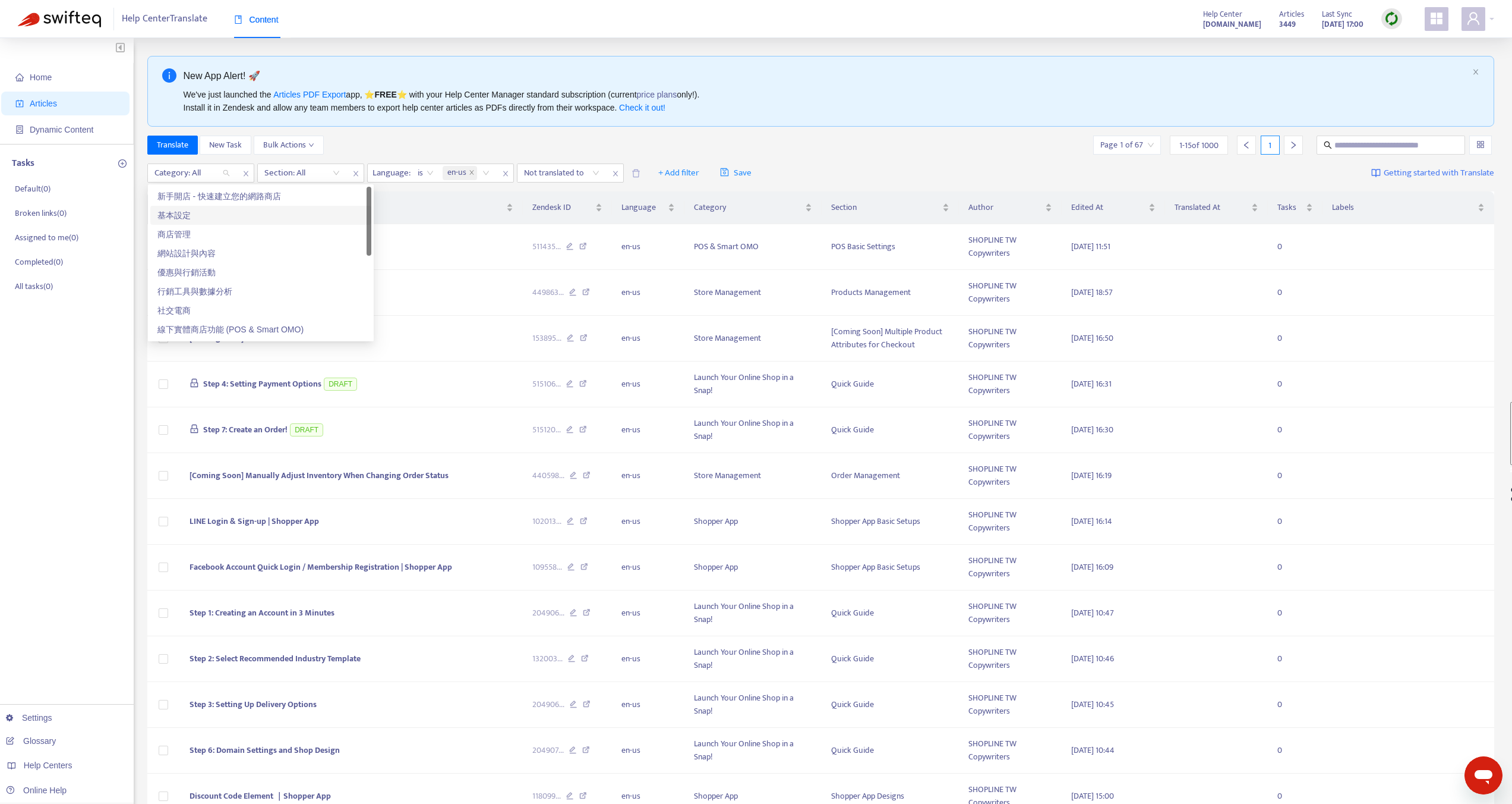
click at [186, 209] on div "基本設定" at bounding box center [261, 215] width 207 height 13
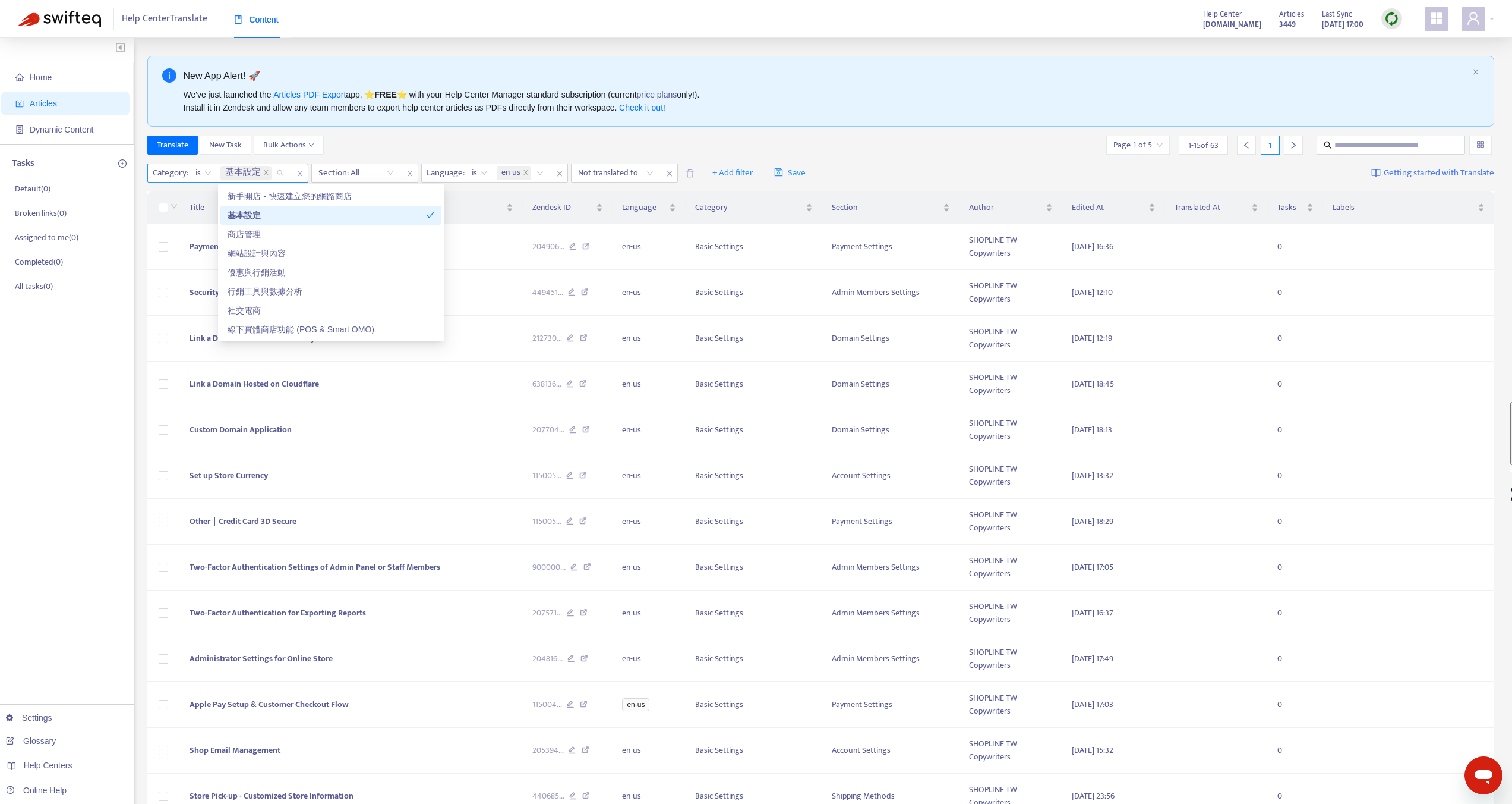
click at [203, 175] on span "is" at bounding box center [204, 173] width 16 height 18
click at [236, 171] on span "基本設定" at bounding box center [243, 172] width 35 height 14
click at [242, 234] on div "商店管理" at bounding box center [331, 234] width 207 height 13
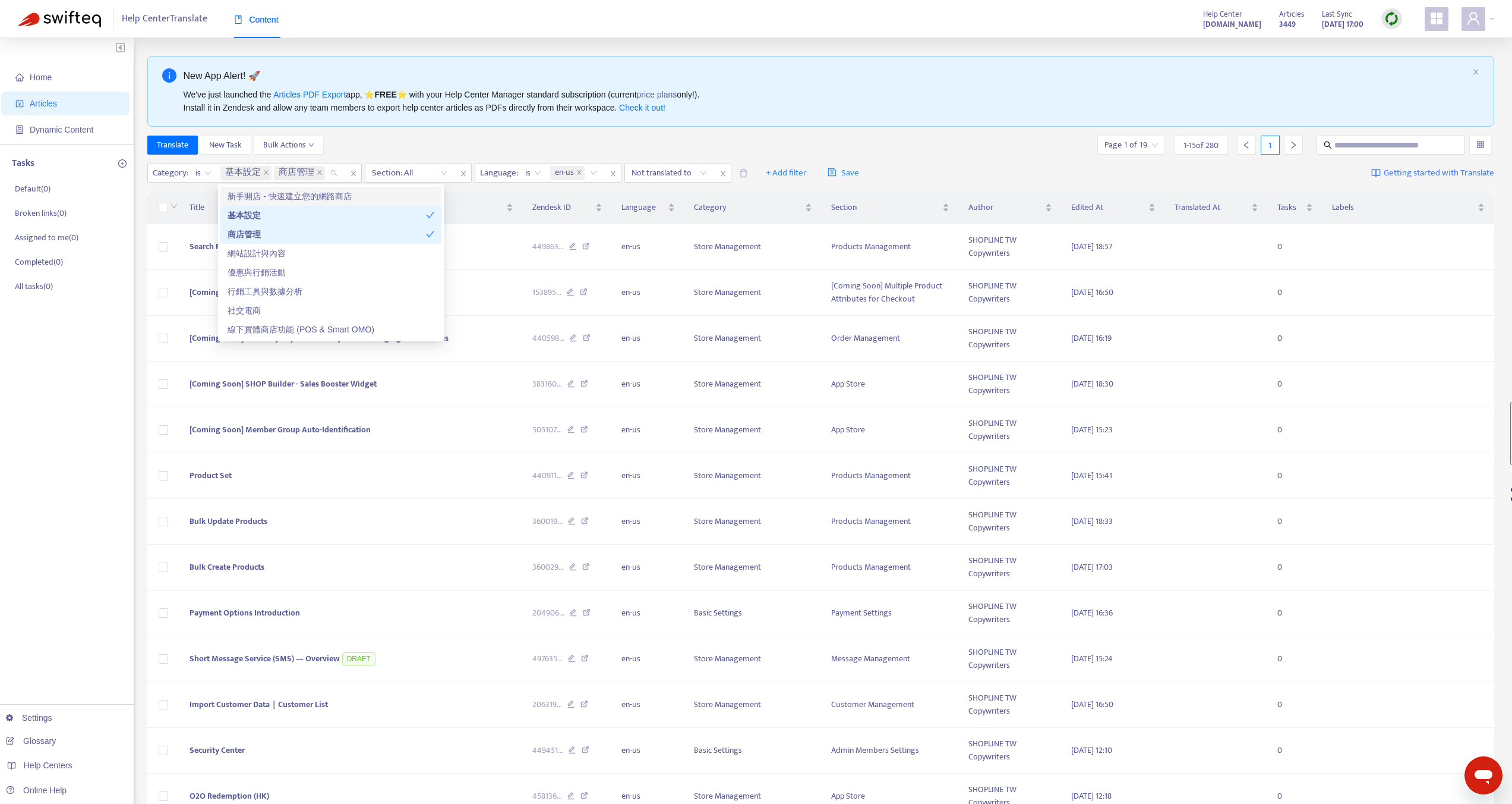
click at [460, 144] on div "Translate New Task Bulk Actions Page 1 of 19 1 - 15 of 280 1" at bounding box center [821, 145] width 1348 height 19
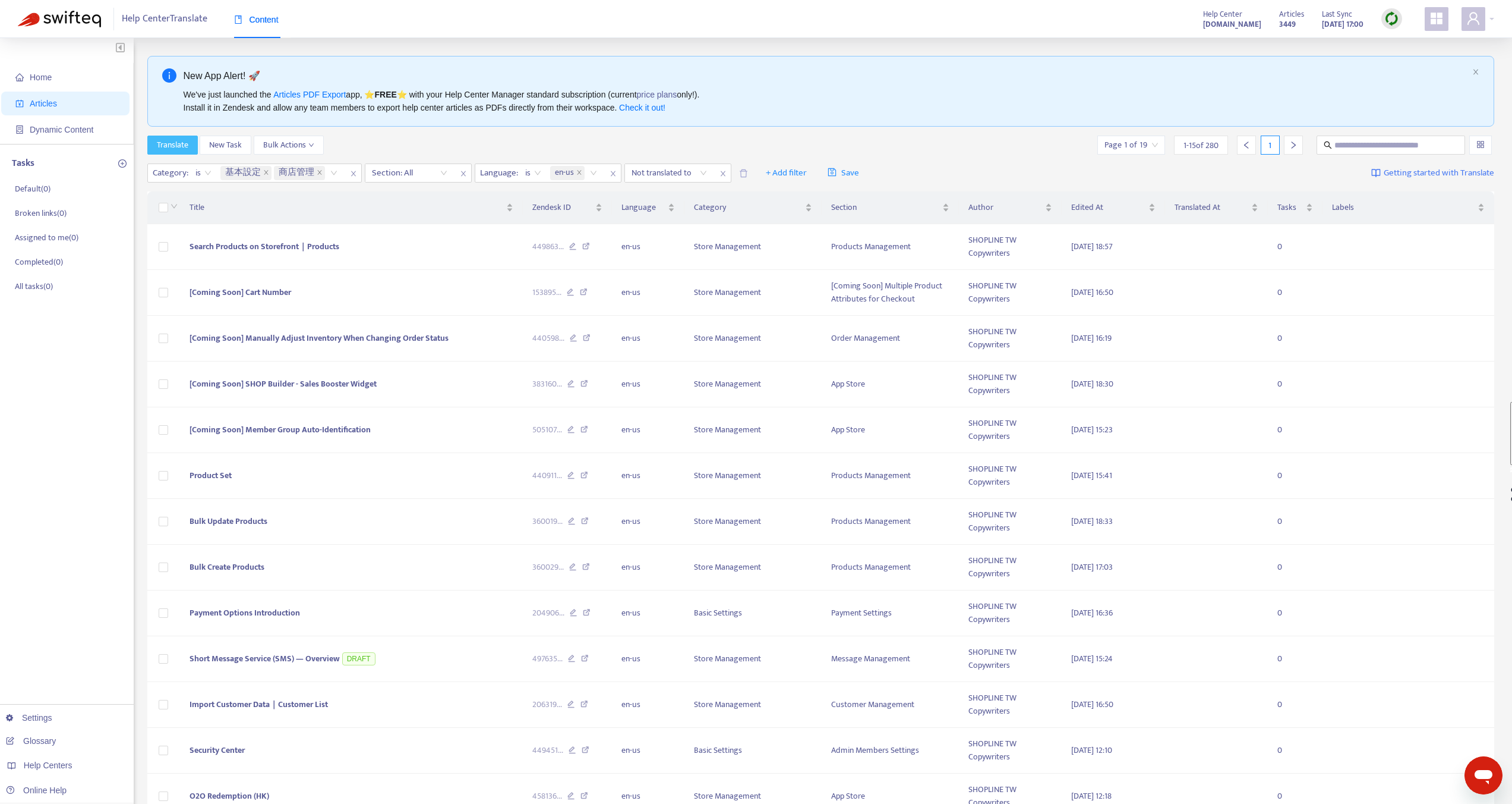
click at [171, 146] on span "Translate" at bounding box center [172, 145] width 32 height 13
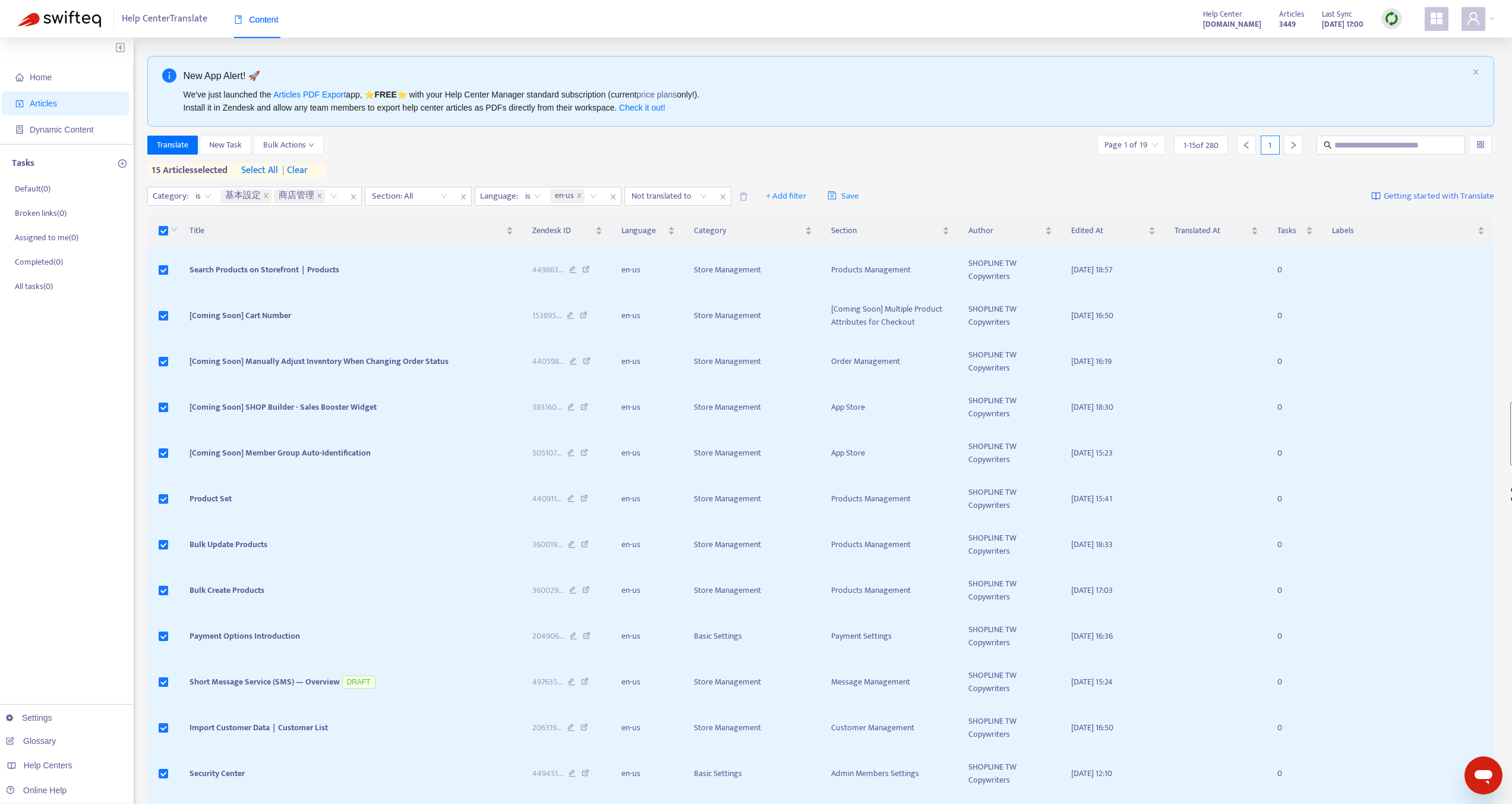
click at [272, 171] on span "select all" at bounding box center [260, 170] width 37 height 14
click at [175, 145] on span "Translate" at bounding box center [172, 145] width 32 height 13
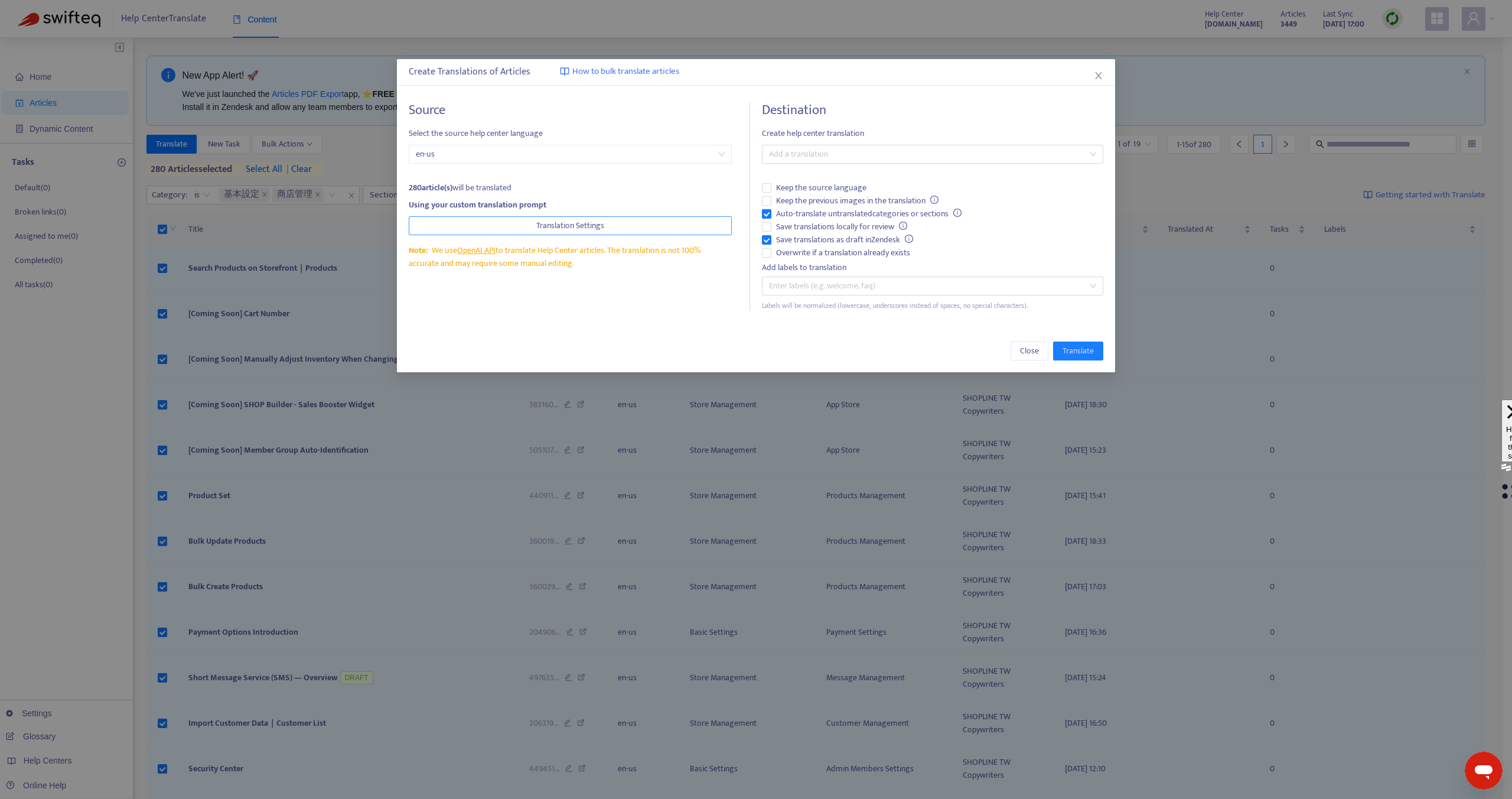
click at [489, 228] on button "Translation Settings" at bounding box center [571, 225] width 324 height 19
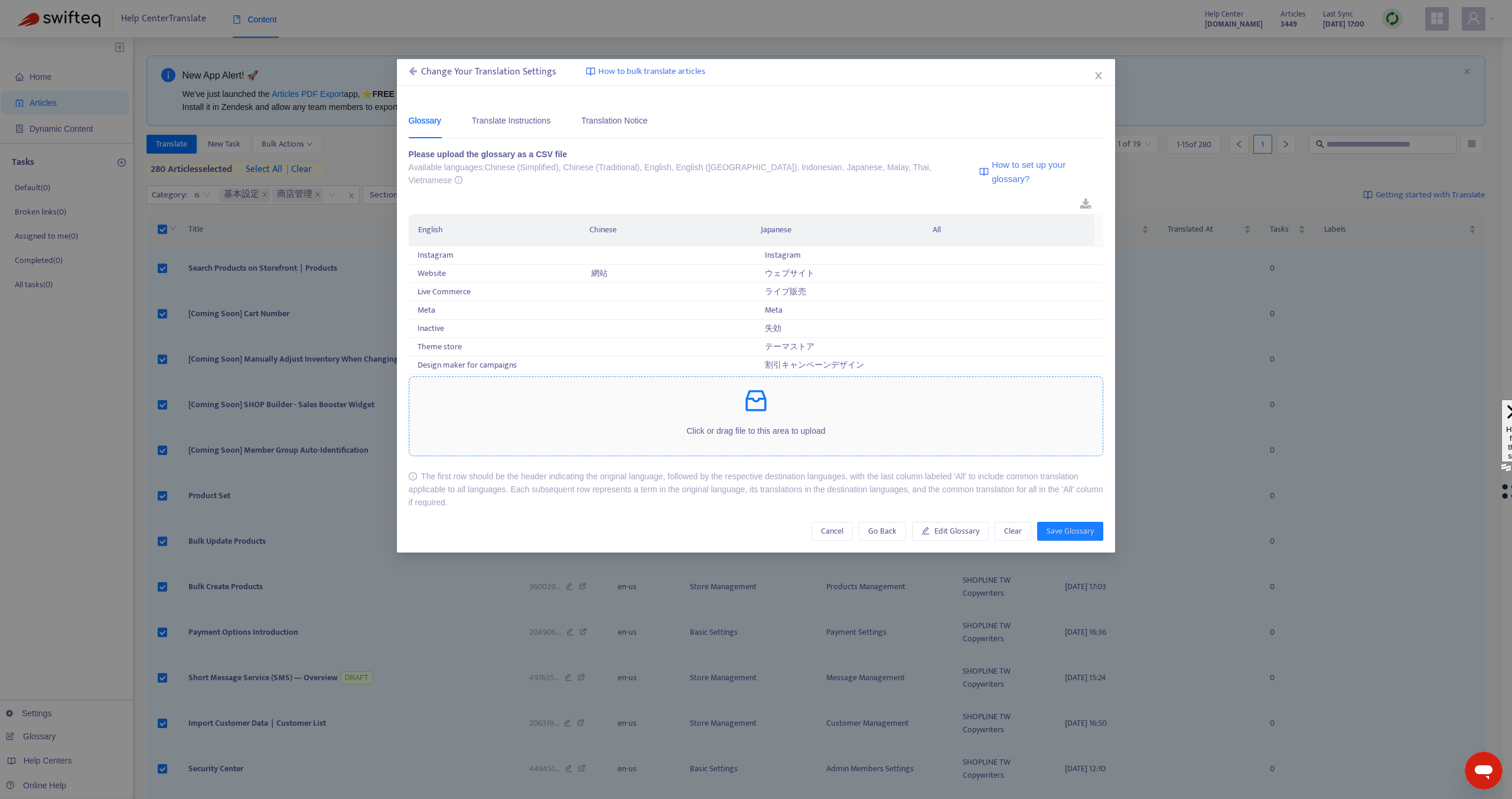
click at [746, 391] on icon "inbox" at bounding box center [756, 401] width 21 height 21
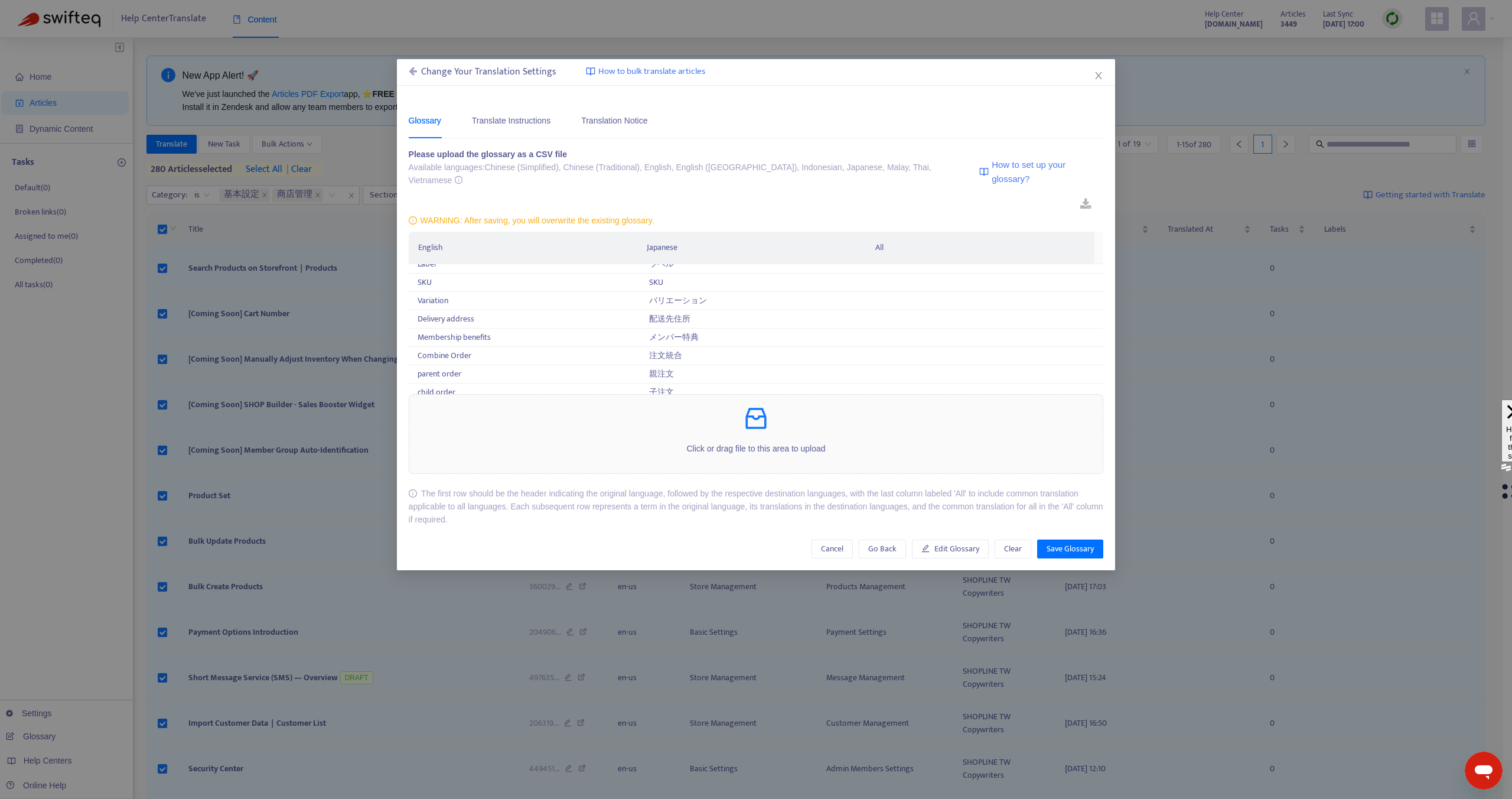
scroll to position [4412, 0]
click at [1058, 543] on span "Save Glossary" at bounding box center [1071, 549] width 47 height 13
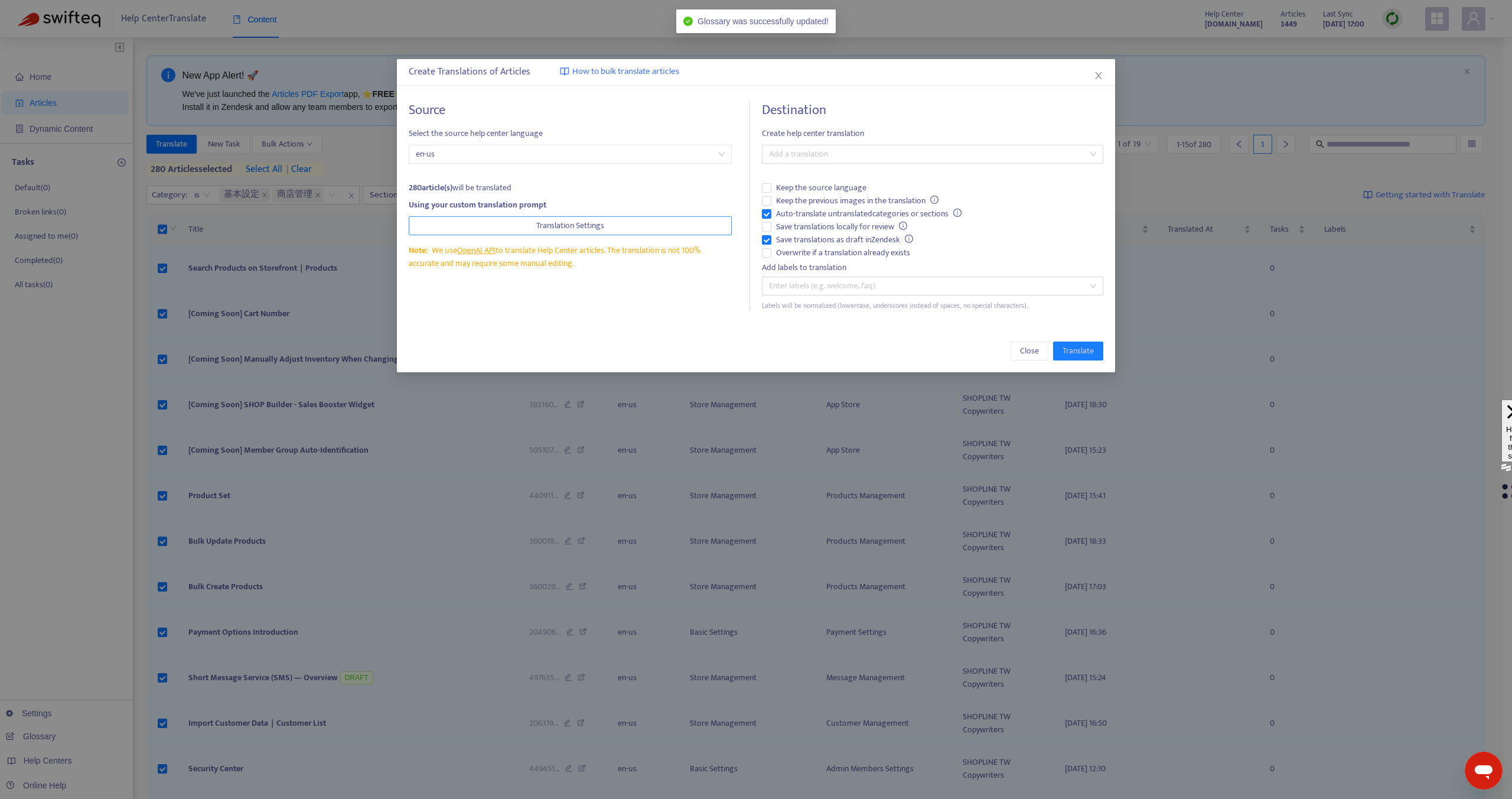
click at [557, 234] on button "Translation Settings" at bounding box center [571, 225] width 324 height 19
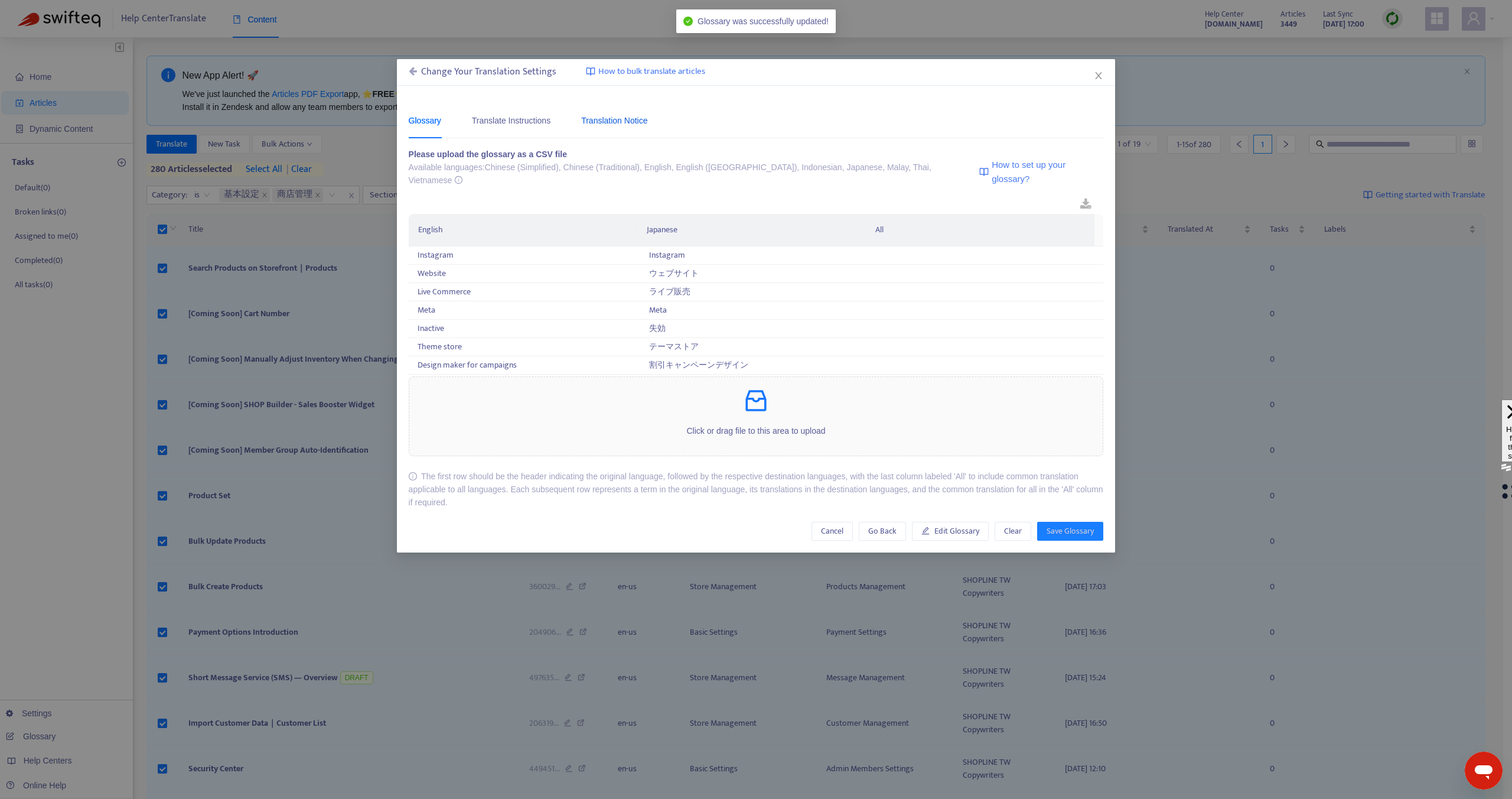
click at [607, 125] on div "Translation Notice" at bounding box center [615, 120] width 66 height 13
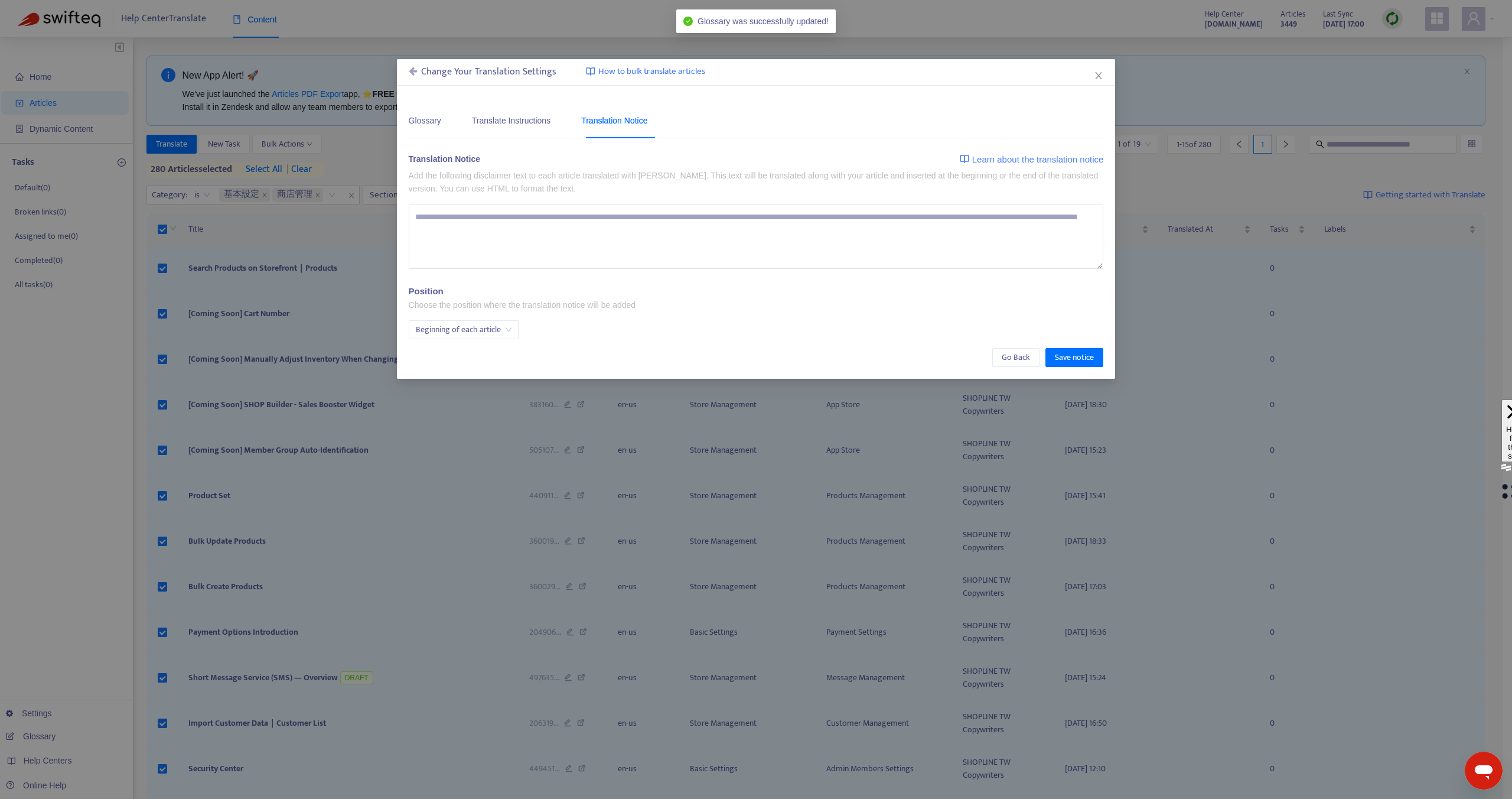
type textarea "**********"
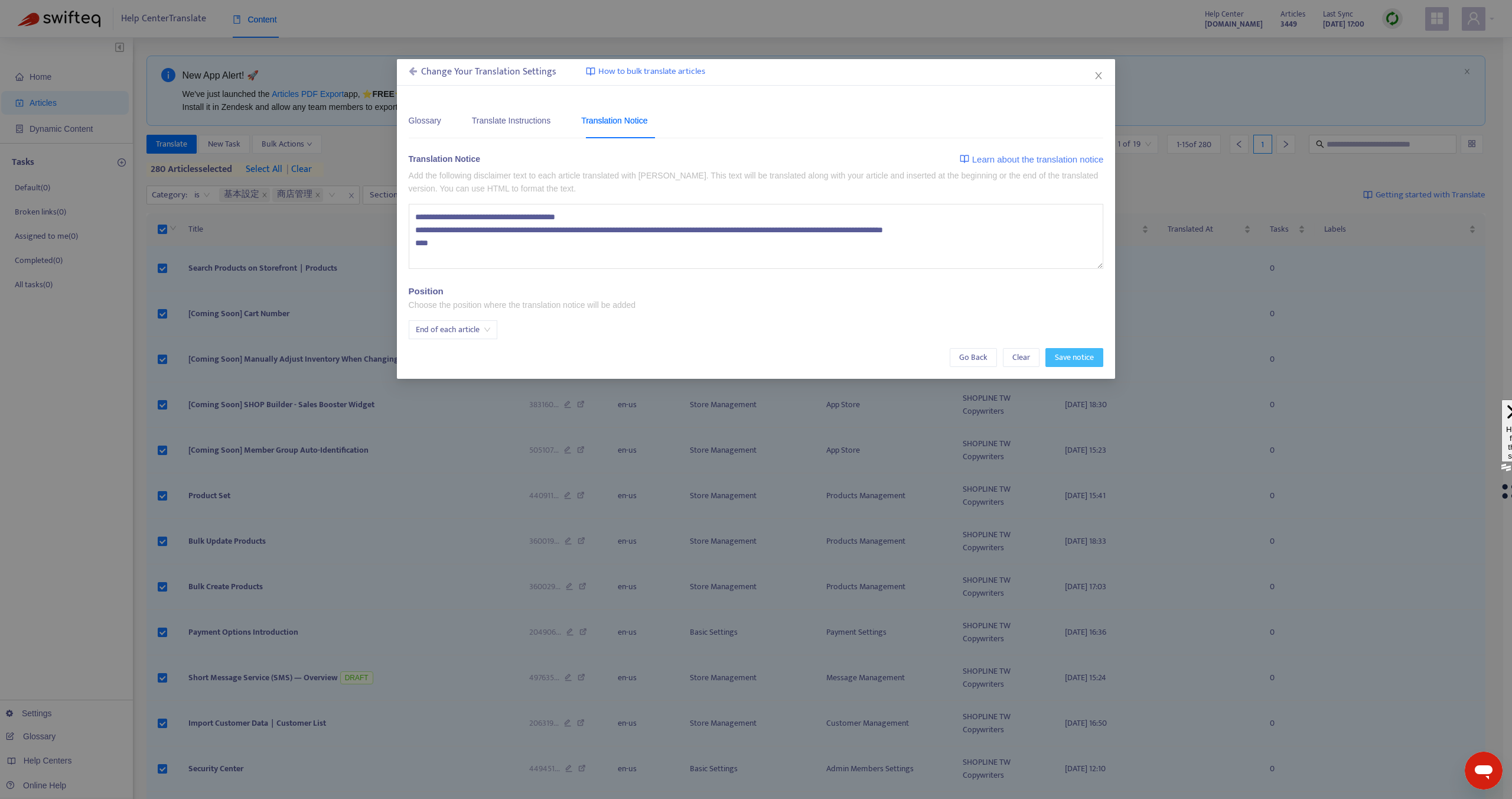
click at [1082, 358] on span "Save notice" at bounding box center [1074, 358] width 39 height 13
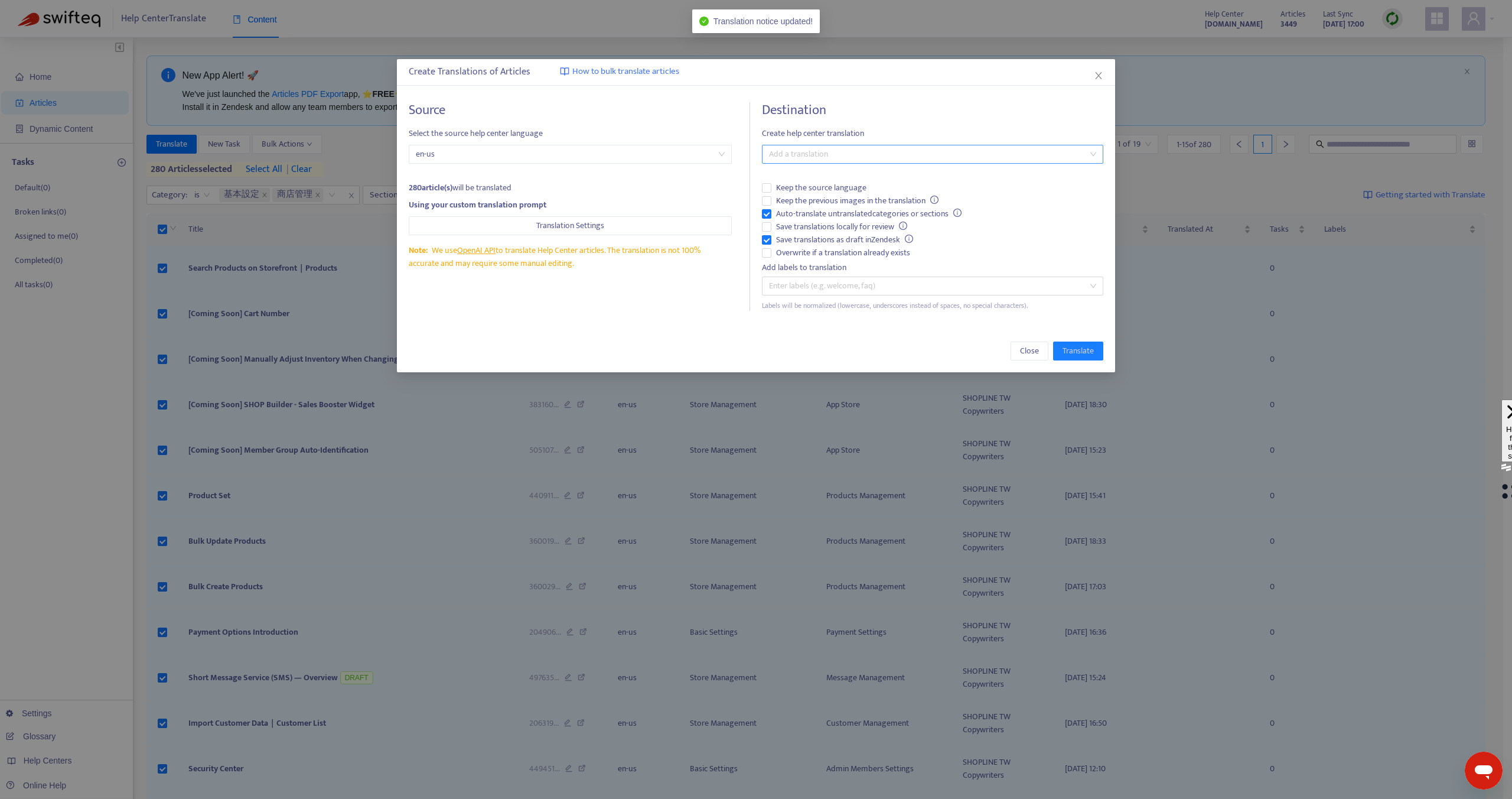
click at [839, 159] on div at bounding box center [927, 153] width 324 height 14
click at [790, 238] on div "Japanese ( ja )" at bounding box center [933, 235] width 322 height 13
click at [828, 140] on div "Destination Create help center translation Japanese ( ja ) Keep the source lang…" at bounding box center [933, 206] width 341 height 209
click at [1075, 350] on span "Translate" at bounding box center [1078, 351] width 32 height 13
